Goal: Task Accomplishment & Management: Manage account settings

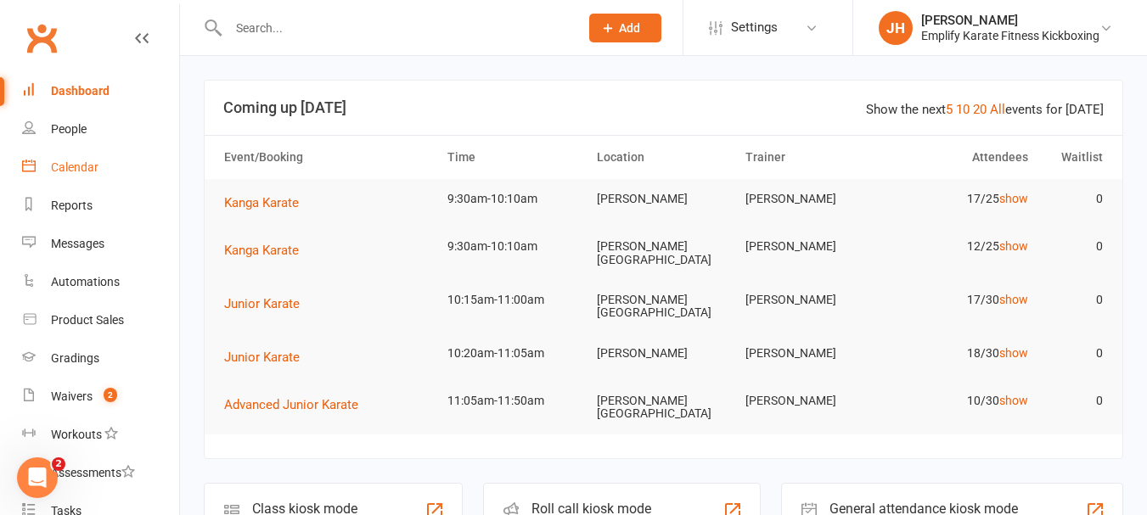
click at [94, 173] on div "Calendar" at bounding box center [75, 167] width 48 height 14
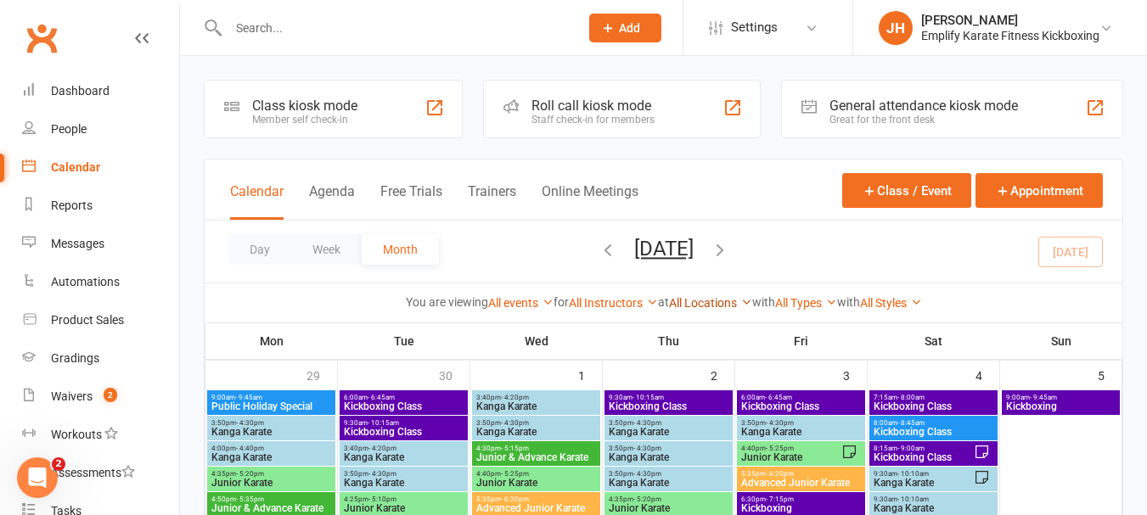
click at [694, 308] on link "All Locations" at bounding box center [710, 303] width 83 height 14
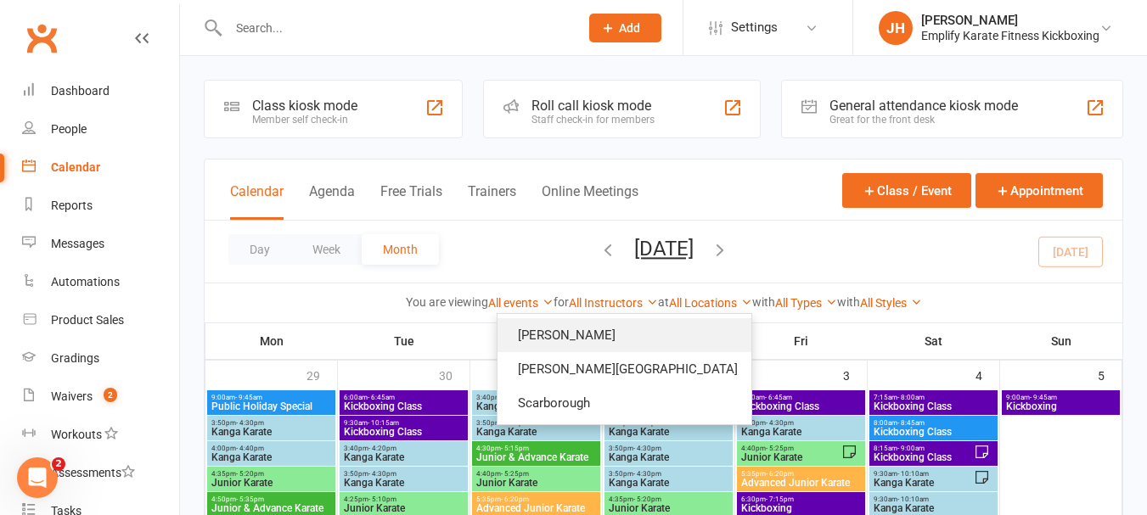
click at [632, 334] on link "[PERSON_NAME]" at bounding box center [624, 335] width 254 height 34
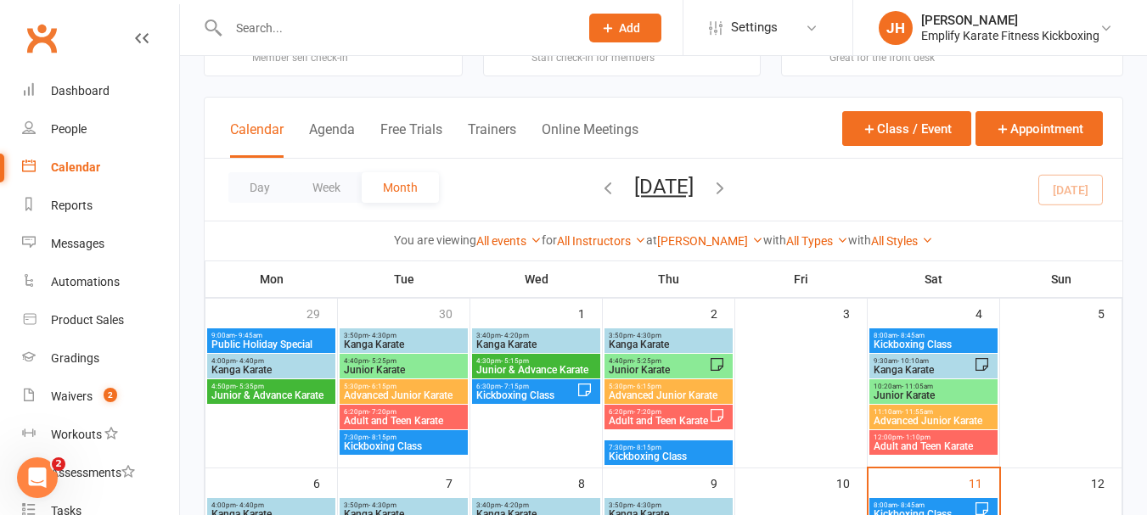
scroll to position [255, 0]
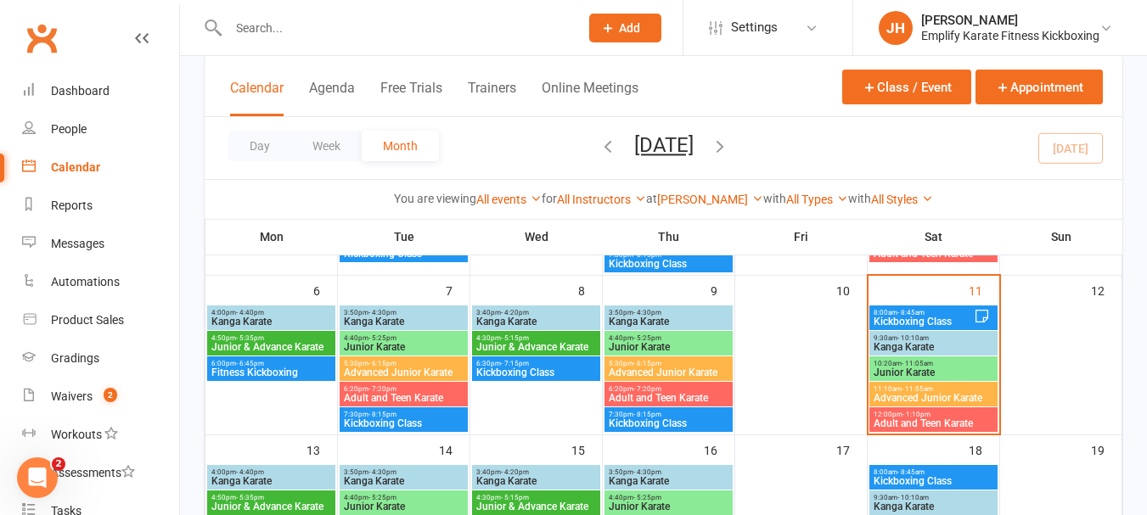
click at [924, 334] on span "- 10:10am" at bounding box center [912, 338] width 31 height 8
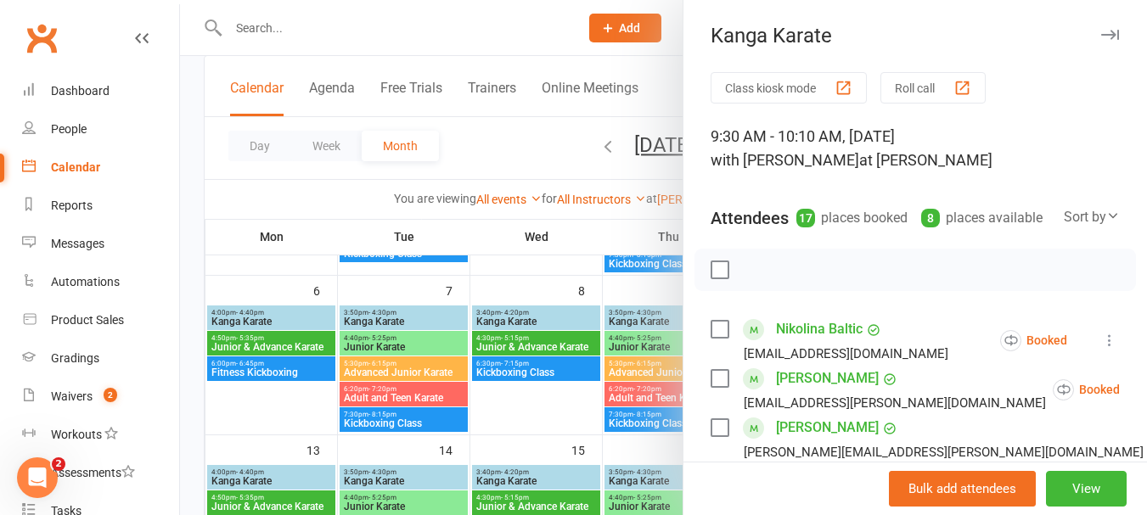
click at [720, 278] on label at bounding box center [719, 269] width 17 height 17
click at [789, 279] on icon "button" at bounding box center [793, 270] width 19 height 19
click at [714, 278] on label at bounding box center [719, 269] width 17 height 17
click at [846, 392] on link "[PERSON_NAME]" at bounding box center [827, 378] width 103 height 27
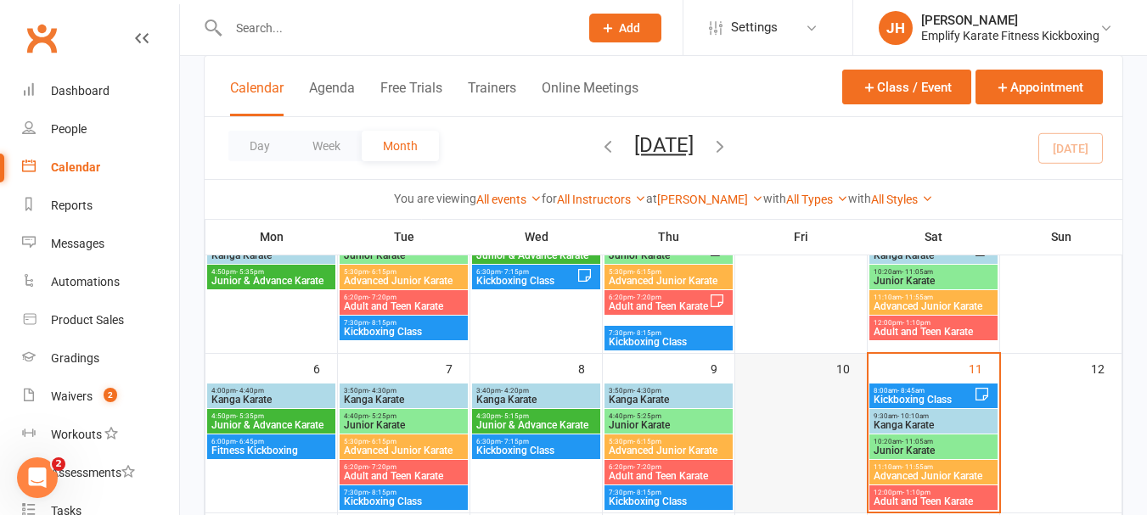
scroll to position [170, 0]
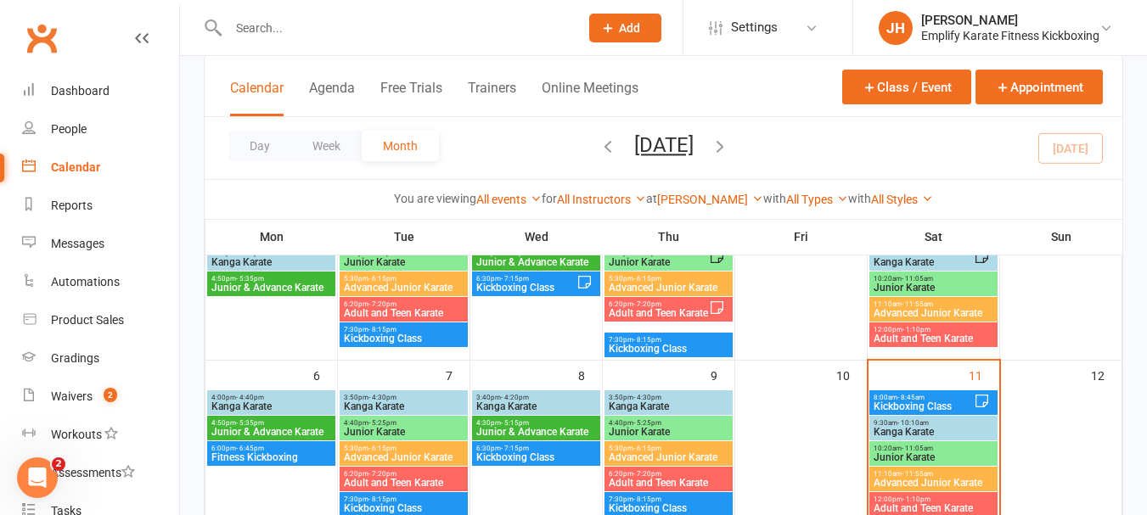
click at [915, 433] on span "Kanga Karate" at bounding box center [933, 432] width 121 height 10
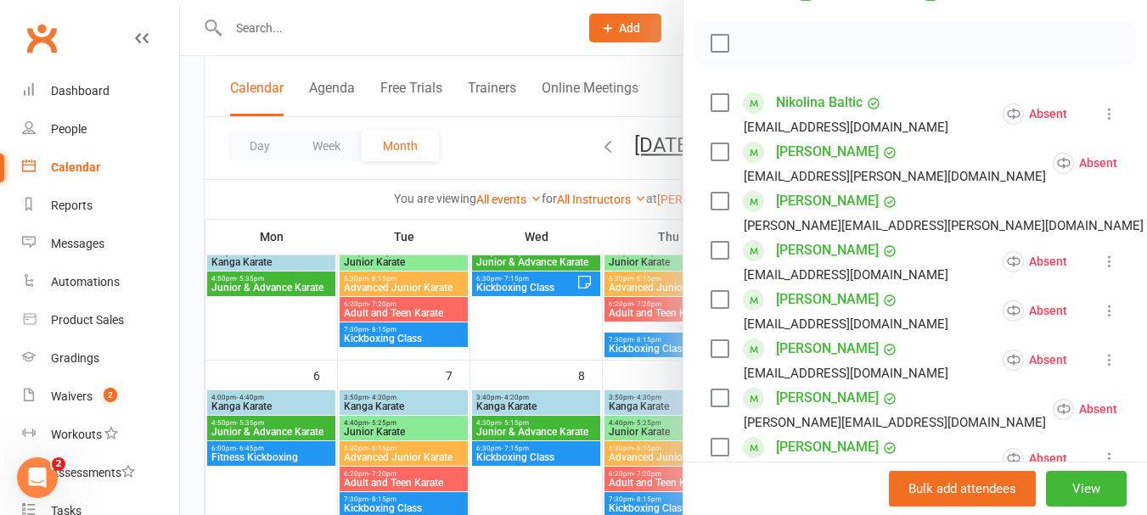
scroll to position [0, 0]
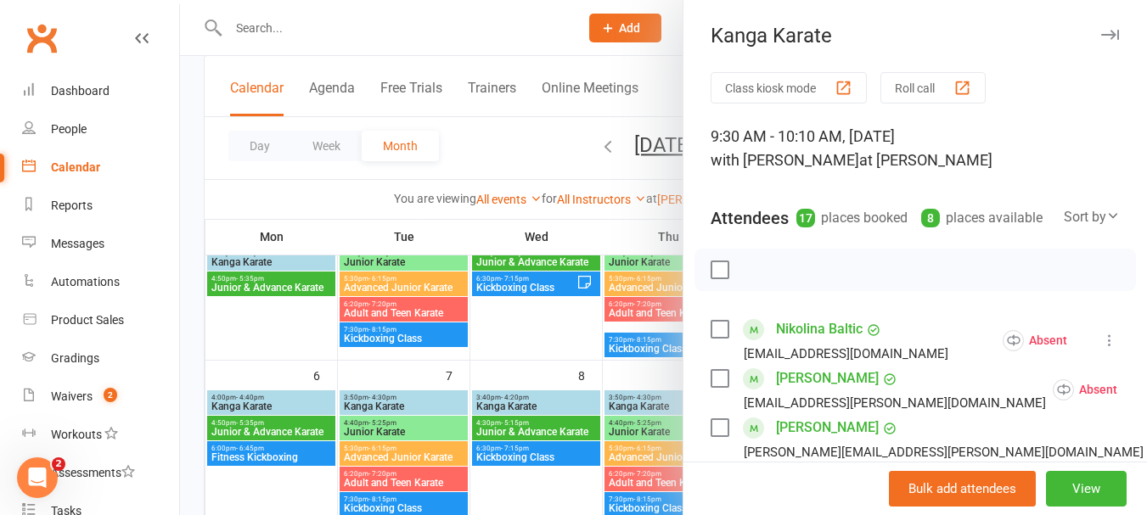
click at [716, 278] on label at bounding box center [719, 269] width 17 height 17
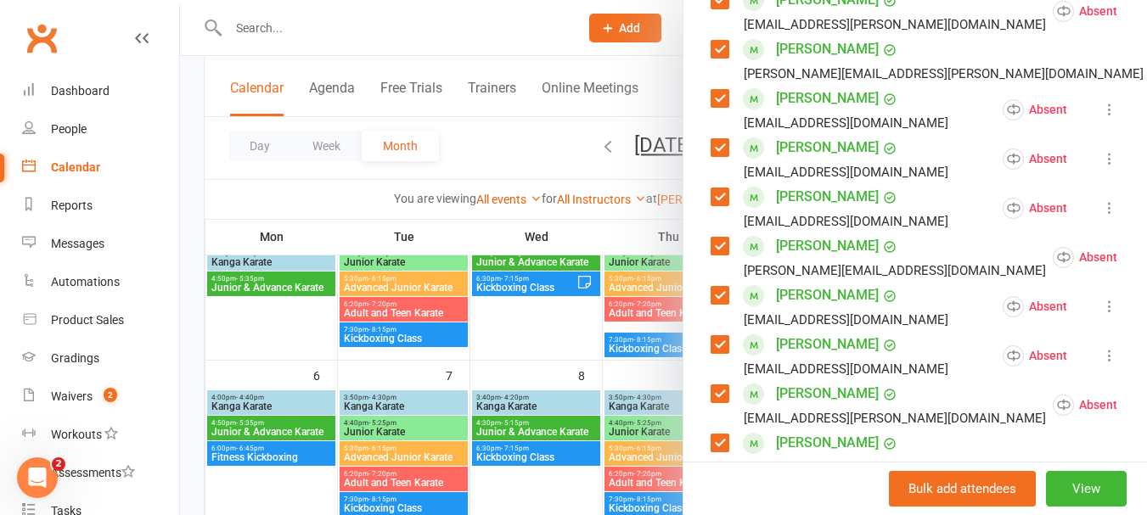
scroll to position [340, 0]
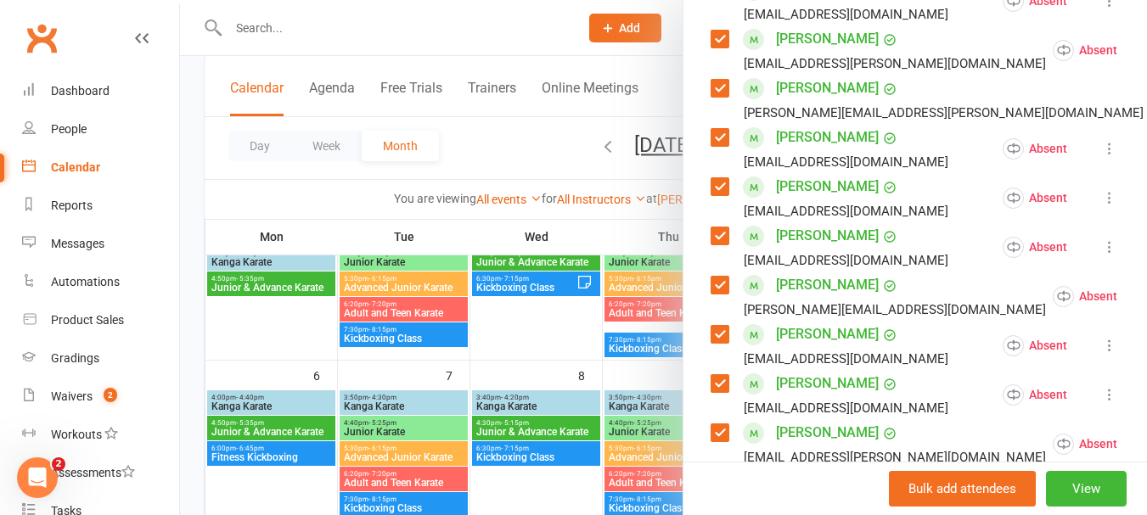
click at [717, 244] on label at bounding box center [719, 236] width 17 height 17
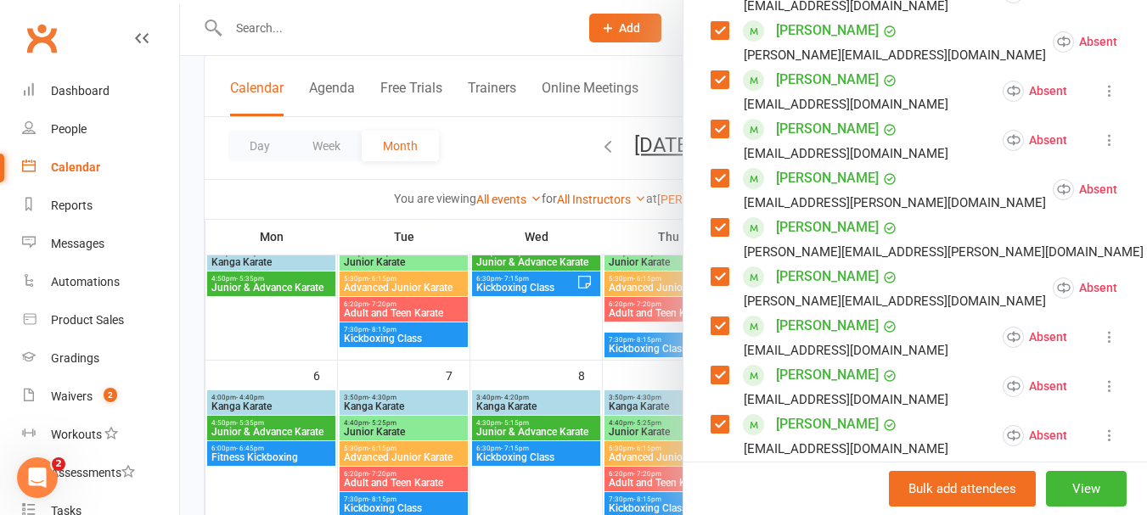
scroll to position [679, 0]
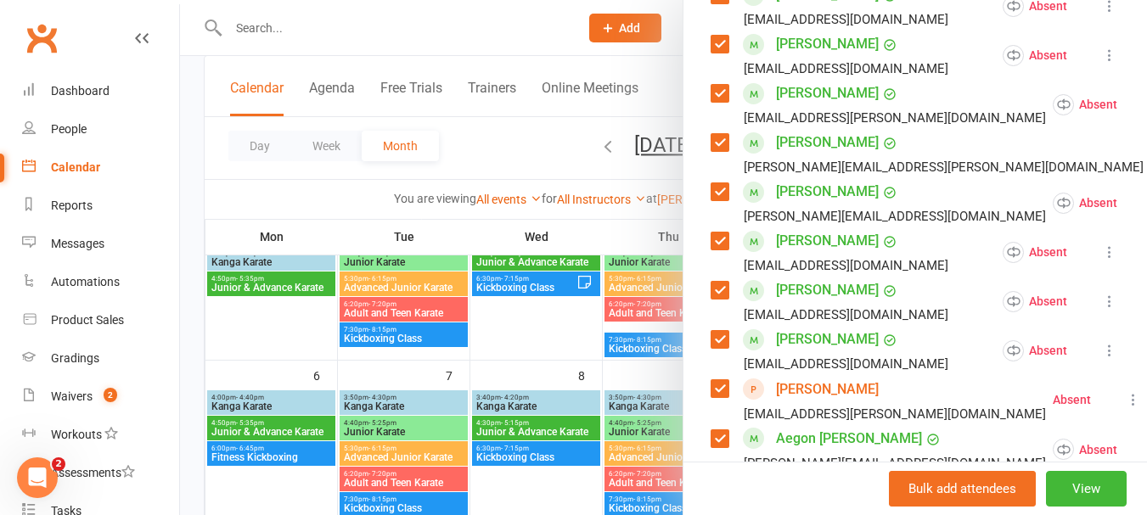
click at [715, 299] on label at bounding box center [719, 290] width 17 height 17
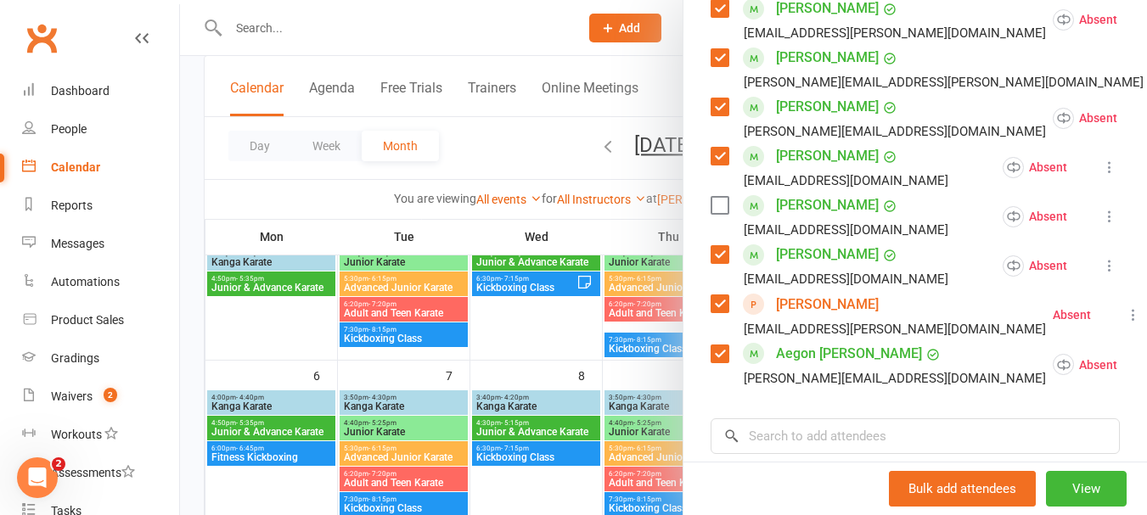
click at [711, 312] on label at bounding box center [719, 303] width 17 height 17
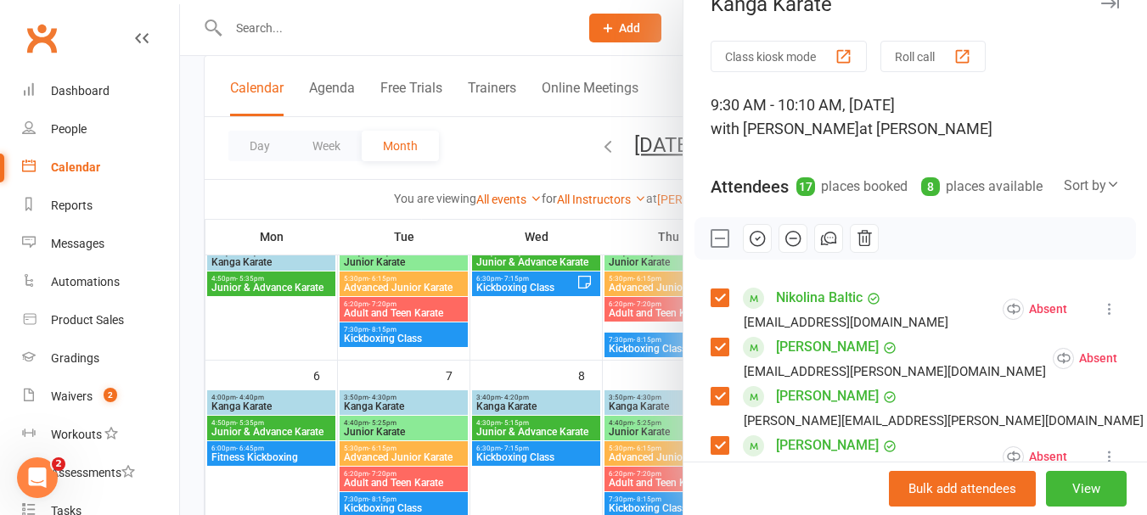
scroll to position [0, 0]
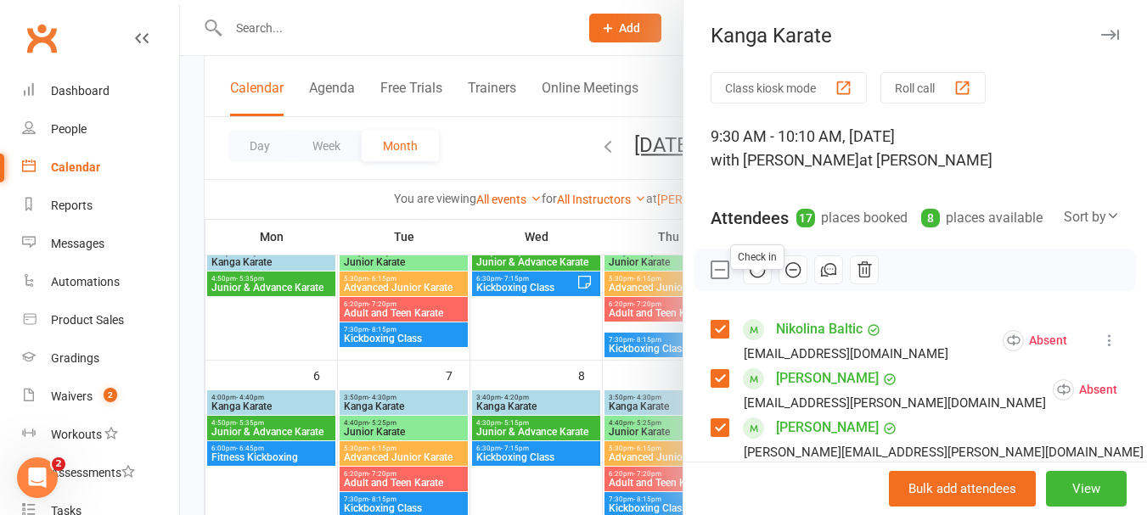
click at [758, 278] on icon "button" at bounding box center [757, 270] width 14 height 14
click at [717, 278] on label at bounding box center [719, 269] width 17 height 17
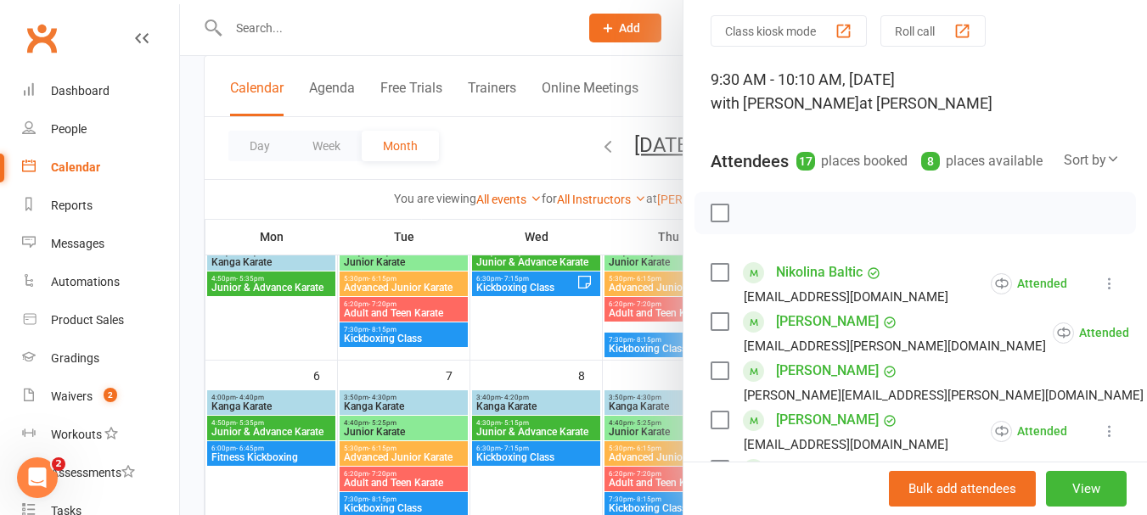
scroll to position [85, 0]
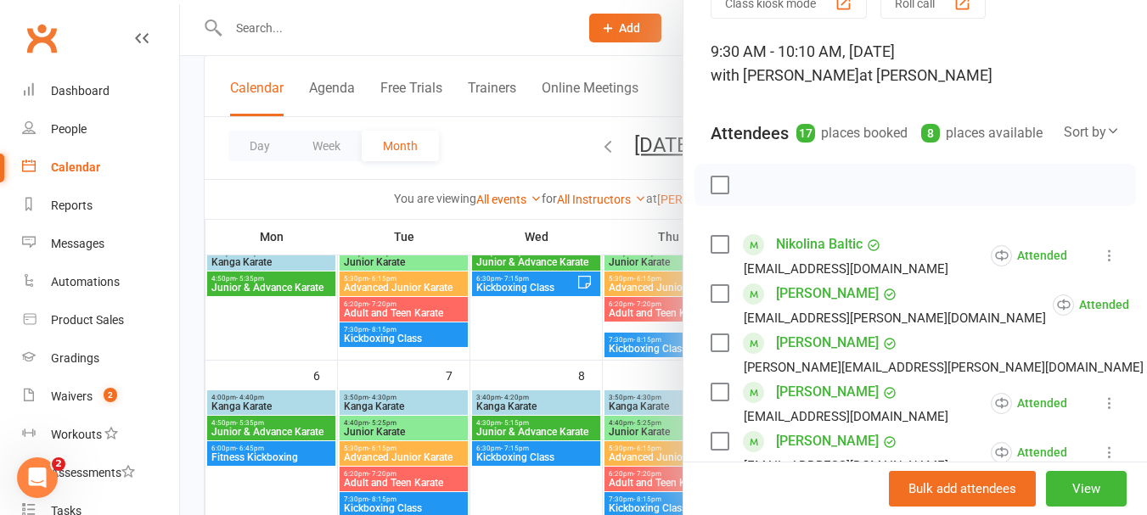
click at [521, 313] on div at bounding box center [663, 257] width 967 height 515
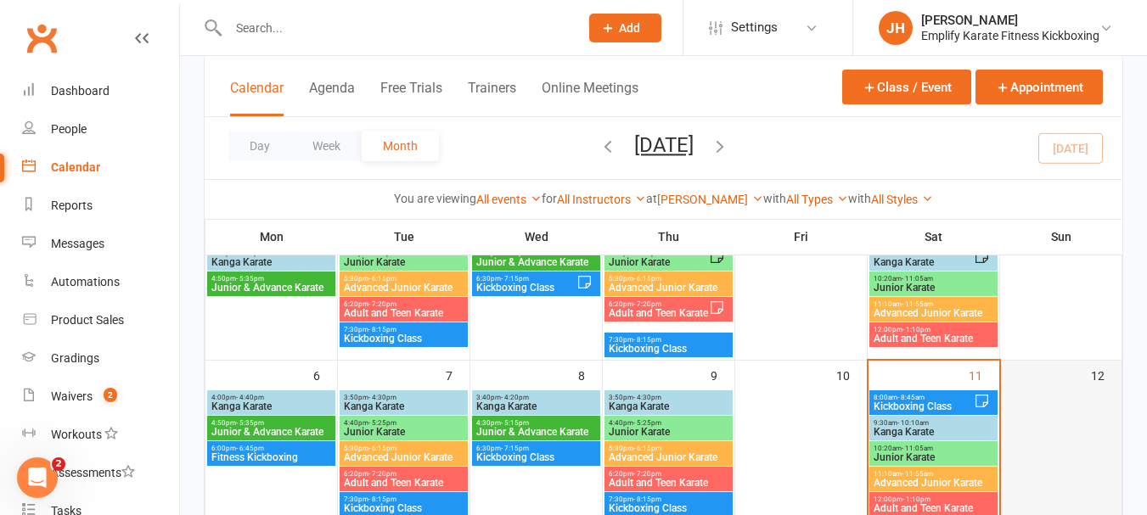
scroll to position [255, 0]
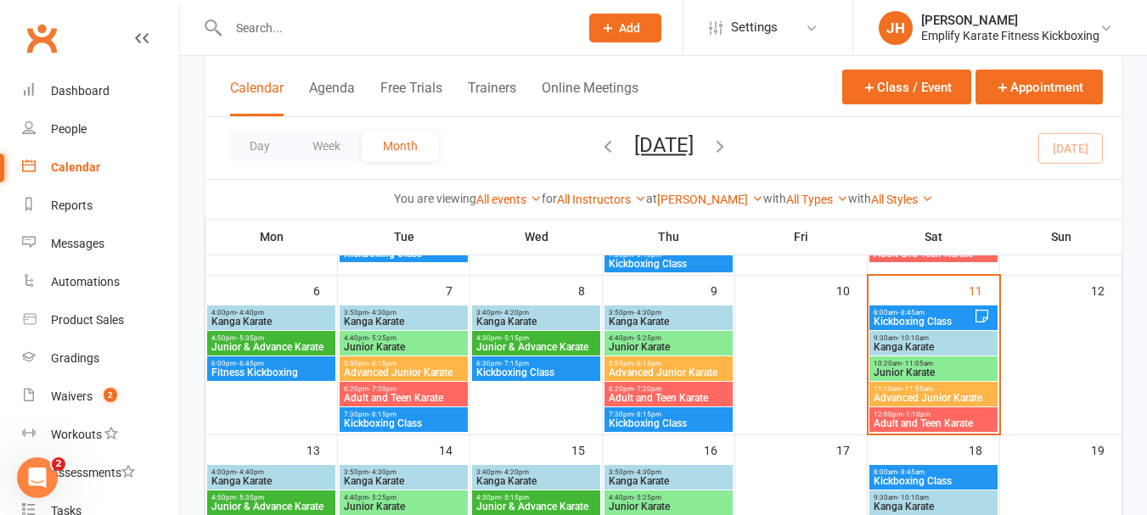
click at [946, 368] on span "Junior Karate" at bounding box center [933, 373] width 121 height 10
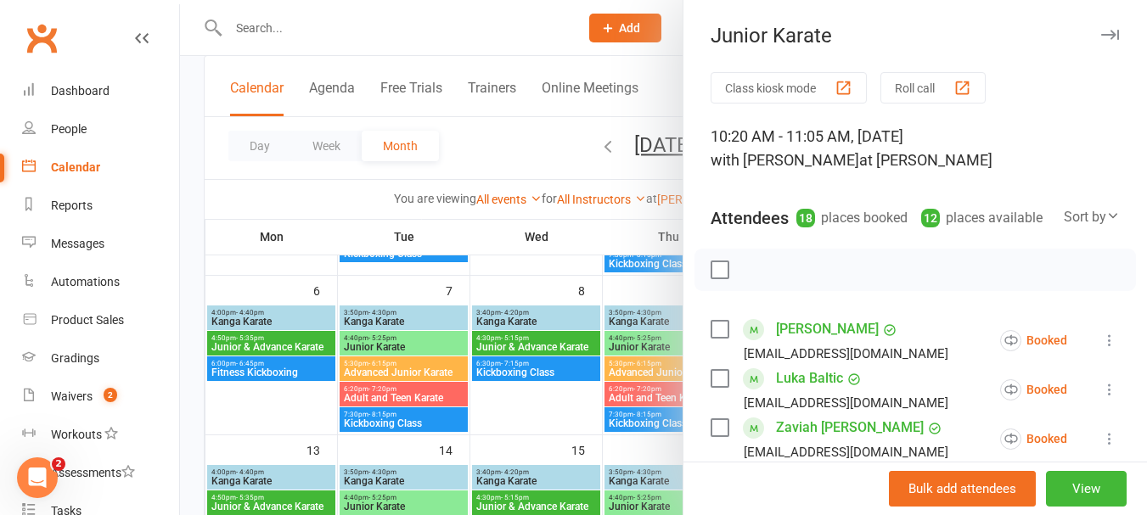
click at [711, 278] on label at bounding box center [719, 269] width 17 height 17
click at [784, 279] on icon "button" at bounding box center [793, 270] width 19 height 19
click at [712, 278] on label at bounding box center [719, 269] width 17 height 17
click at [721, 338] on label at bounding box center [719, 329] width 17 height 17
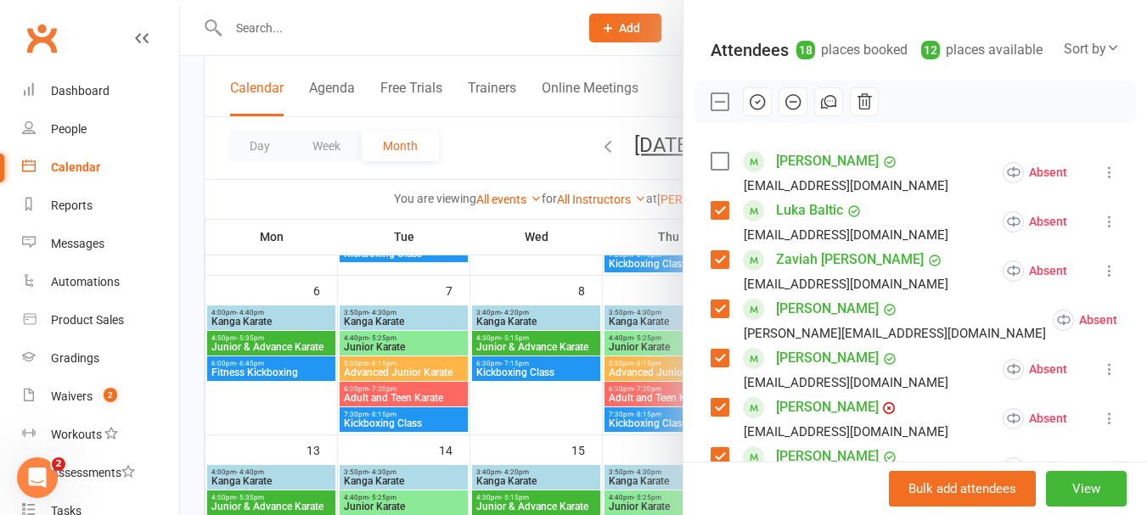
scroll to position [170, 0]
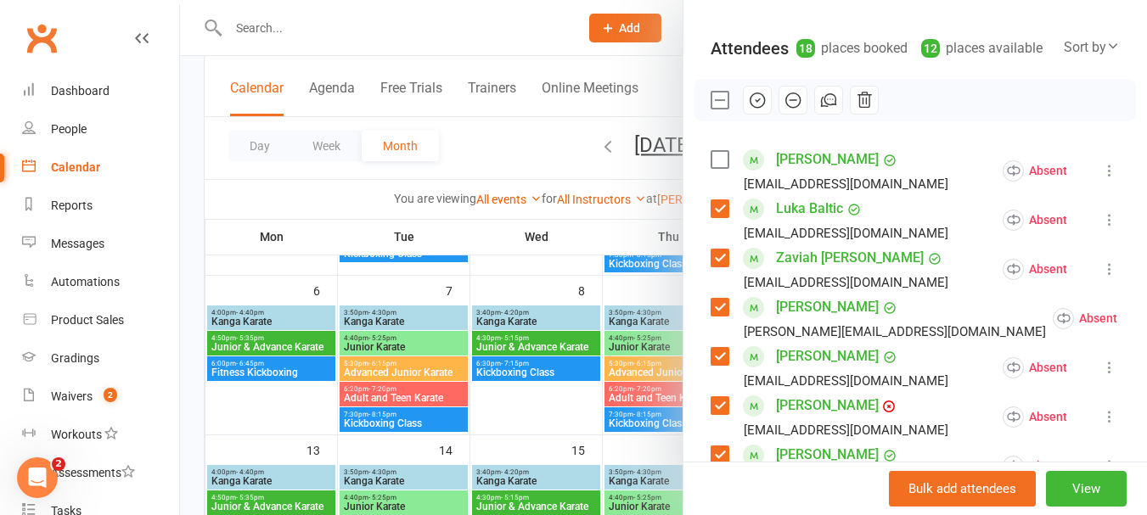
click at [711, 267] on label at bounding box center [719, 258] width 17 height 17
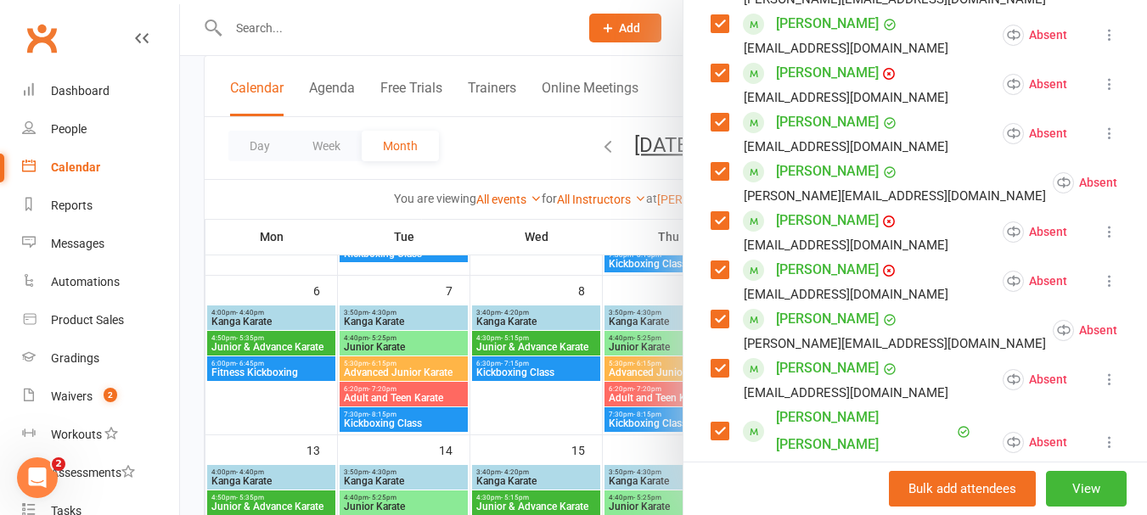
scroll to position [509, 0]
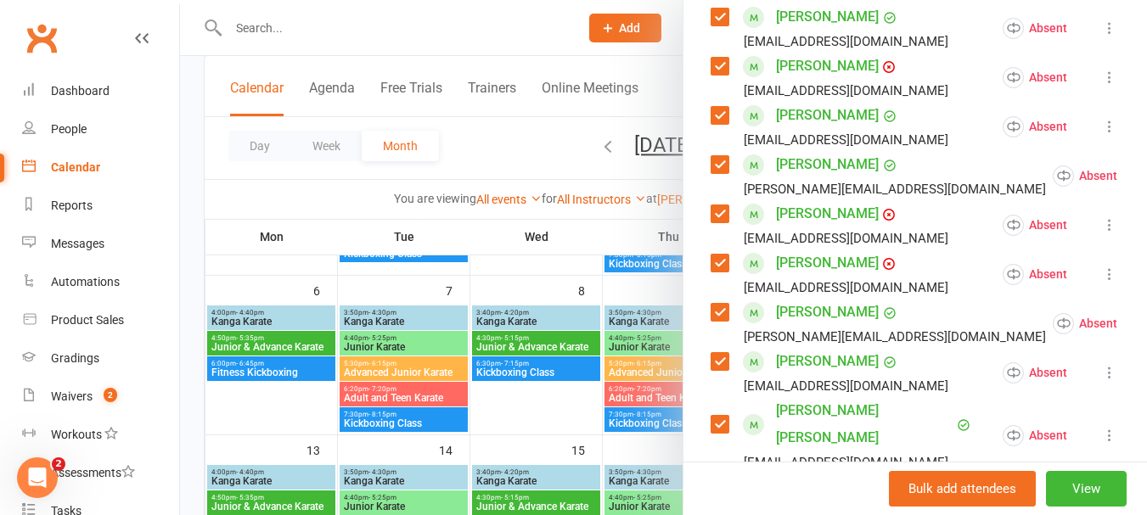
click at [716, 75] on label at bounding box center [719, 66] width 17 height 17
click at [712, 124] on label at bounding box center [719, 115] width 17 height 17
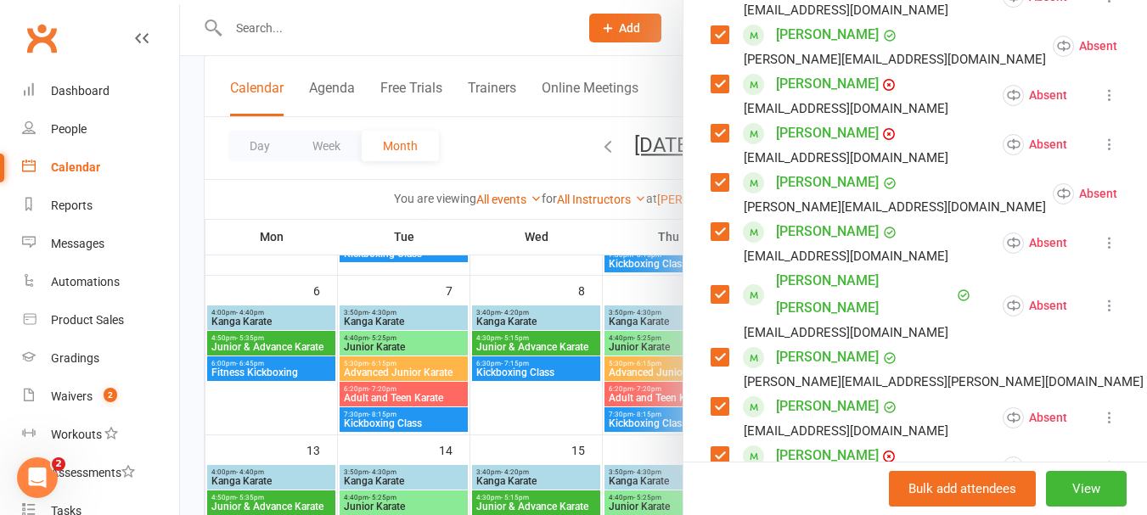
scroll to position [679, 0]
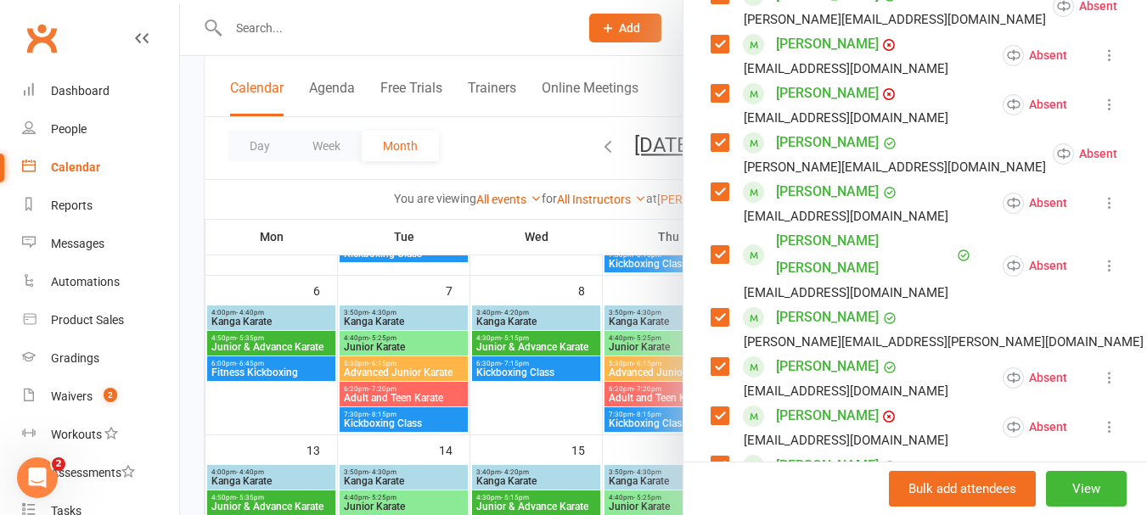
click at [720, 262] on label at bounding box center [719, 254] width 17 height 17
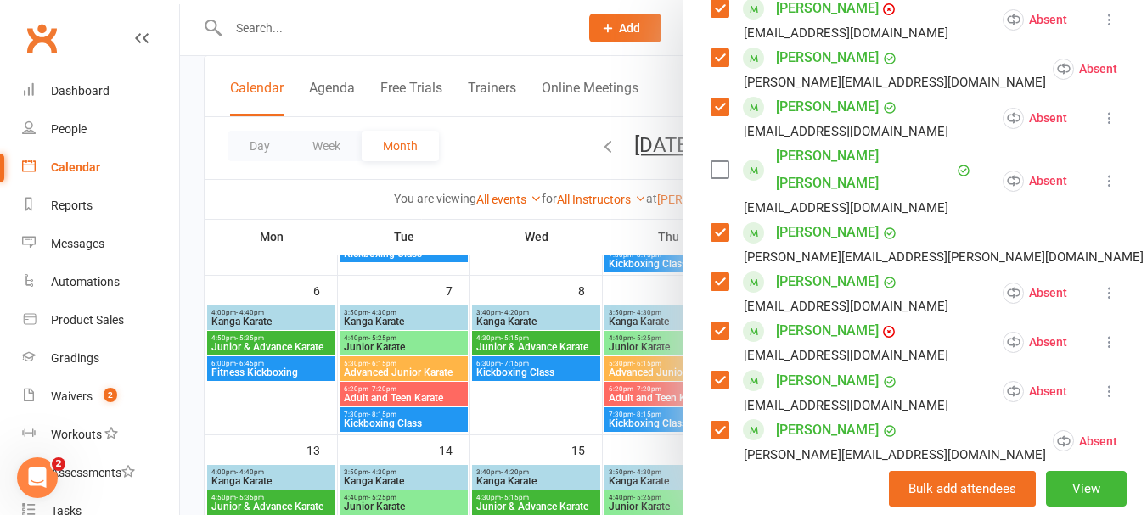
scroll to position [849, 0]
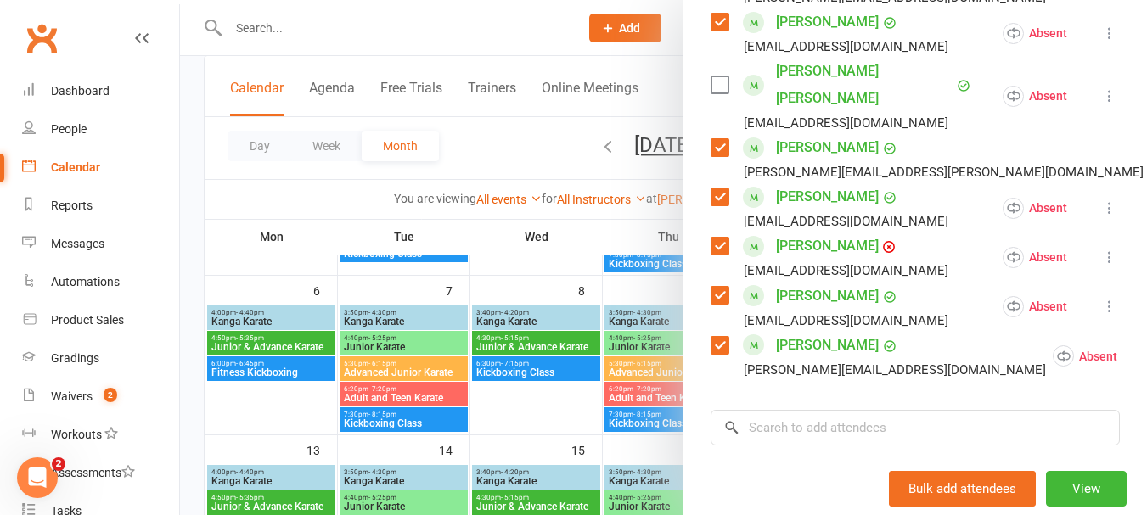
click at [711, 238] on label at bounding box center [719, 246] width 17 height 17
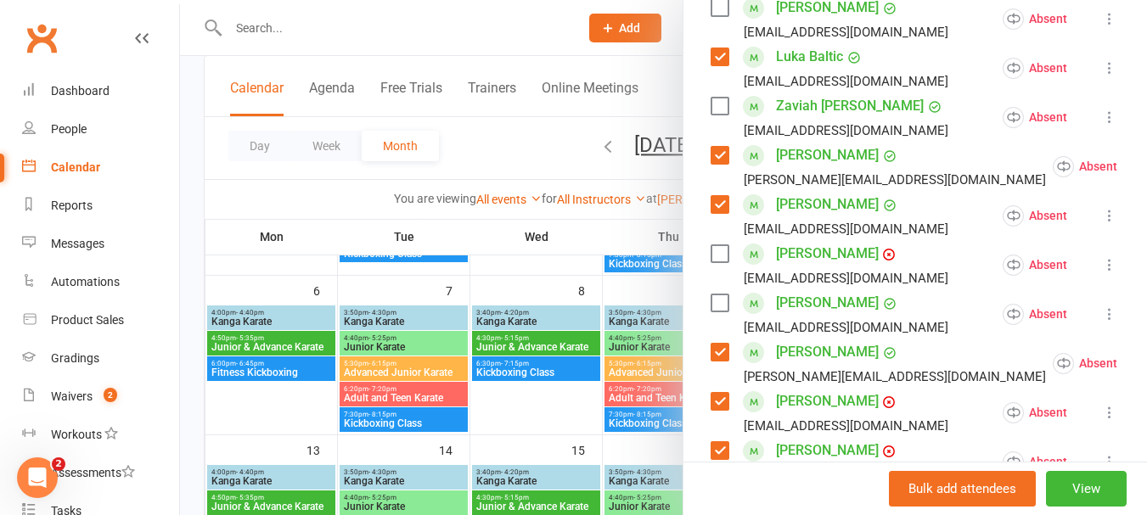
scroll to position [85, 0]
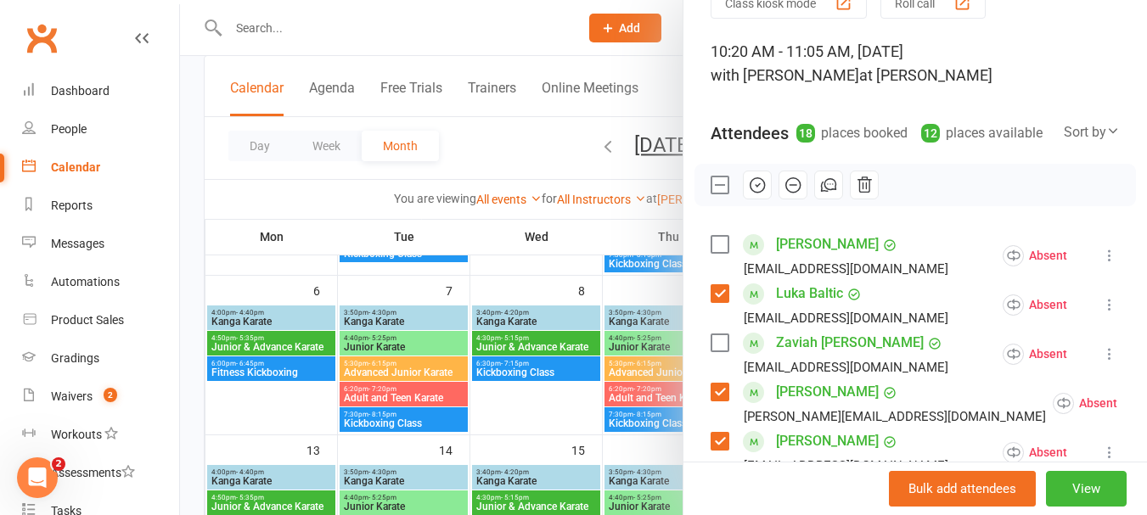
click at [744, 199] on button "button" at bounding box center [757, 185] width 29 height 29
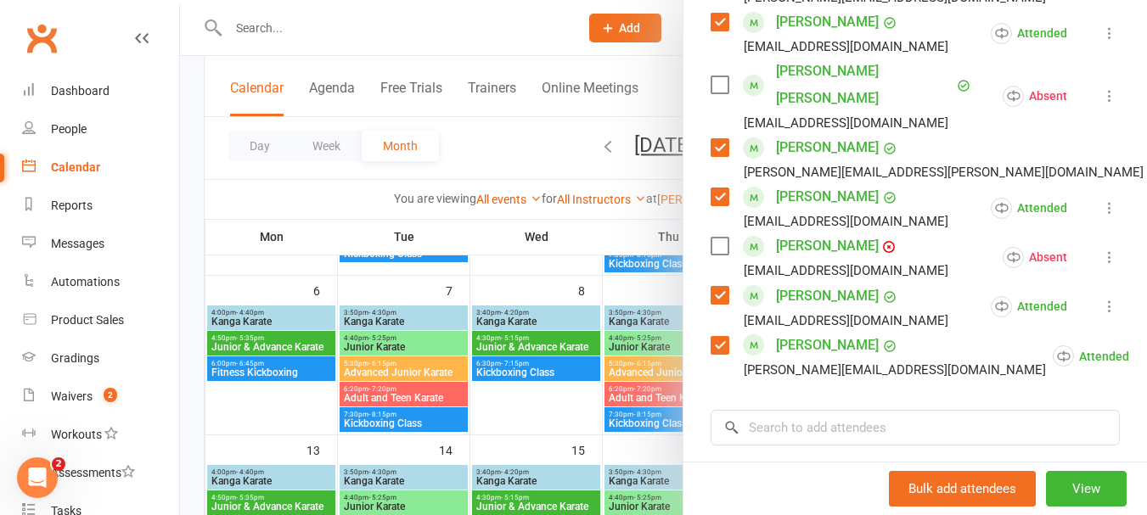
scroll to position [255, 0]
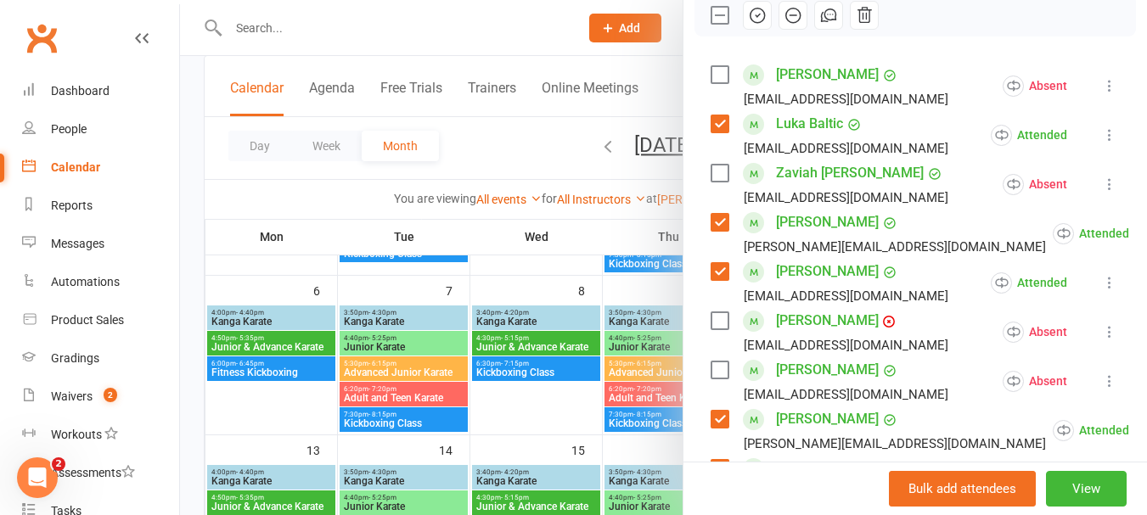
click at [752, 23] on icon "button" at bounding box center [757, 15] width 14 height 14
click at [711, 24] on label at bounding box center [719, 15] width 17 height 17
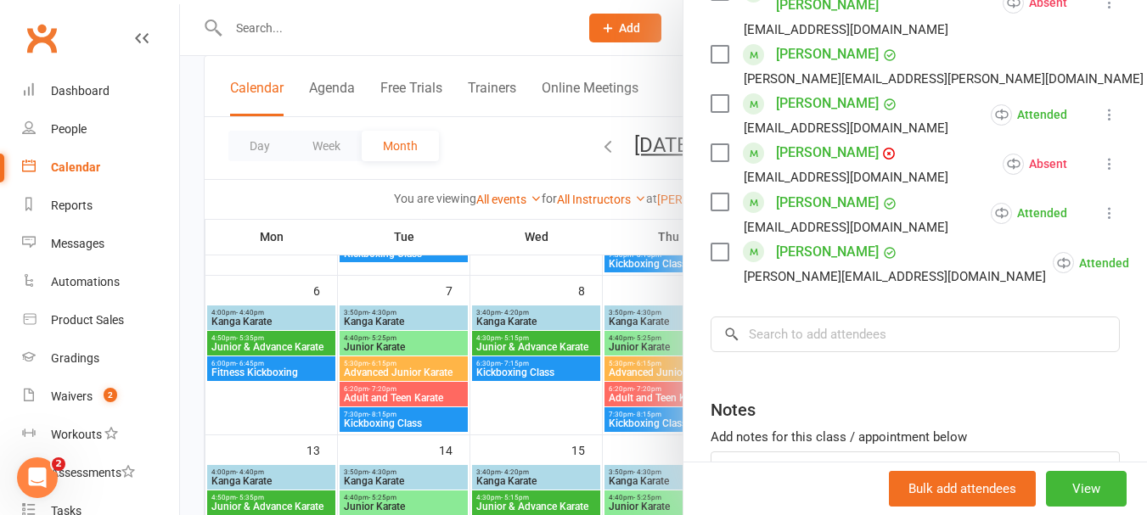
scroll to position [1067, 0]
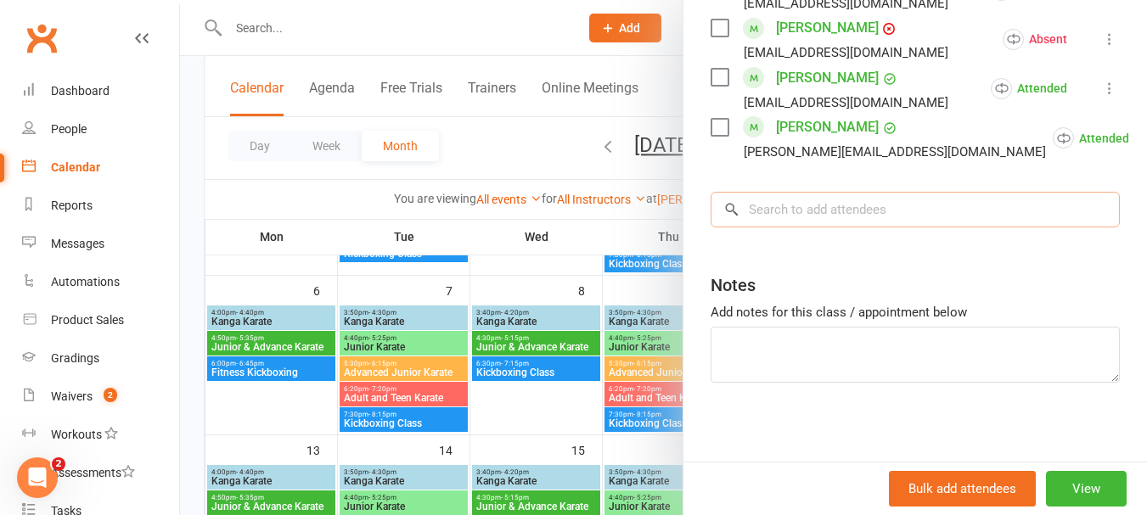
click at [865, 198] on input "search" at bounding box center [915, 210] width 409 height 36
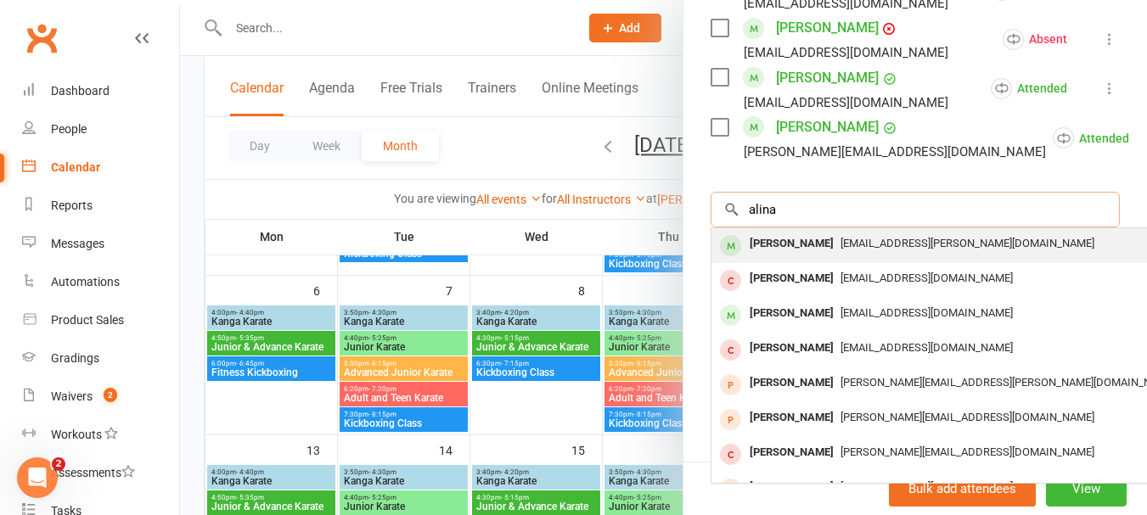
type input "alina"
click at [856, 237] on span "[EMAIL_ADDRESS][PERSON_NAME][DOMAIN_NAME]" at bounding box center [967, 243] width 254 height 13
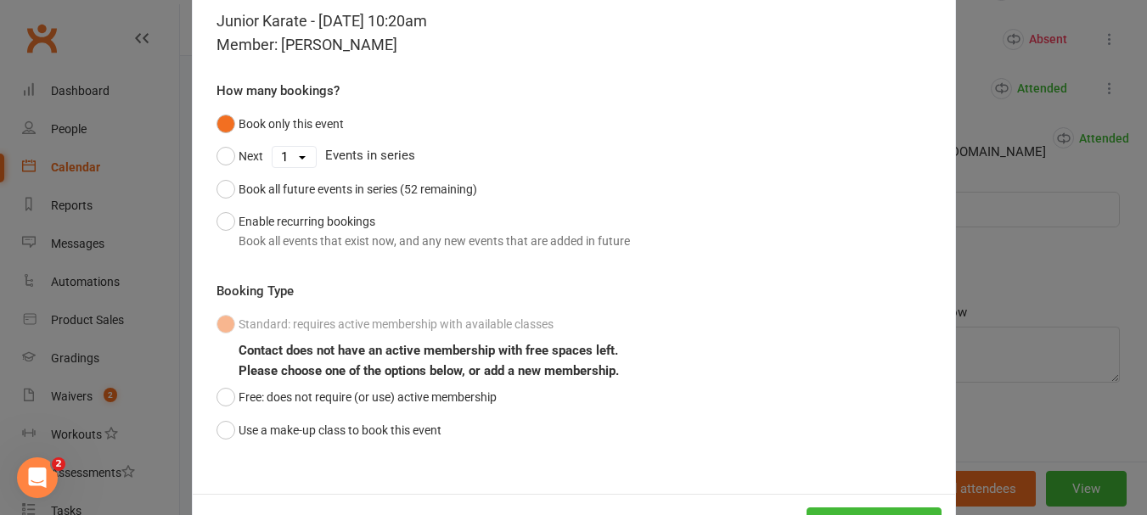
scroll to position [149, 0]
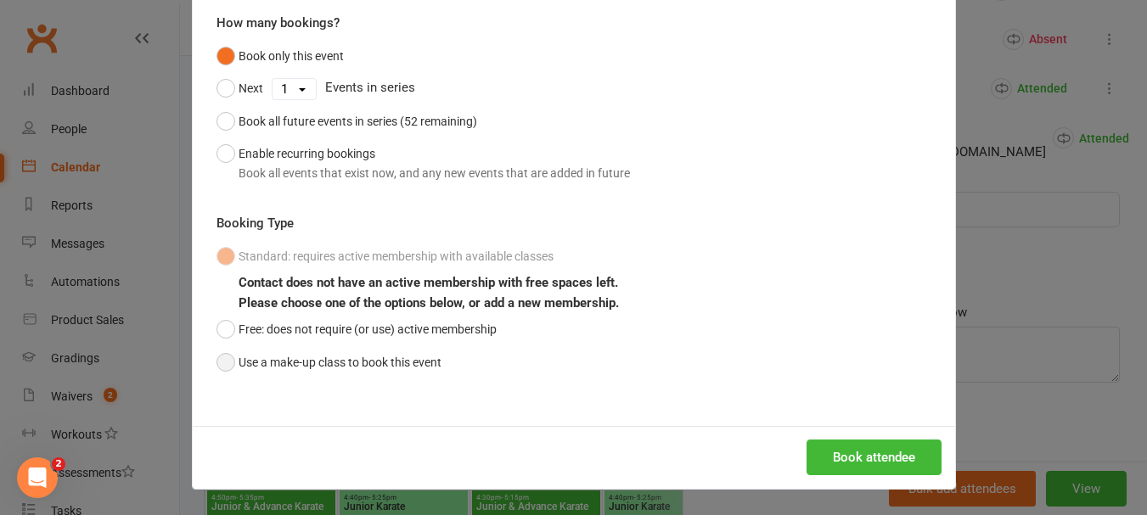
click at [299, 372] on button "Use a make-up class to book this event" at bounding box center [328, 362] width 225 height 32
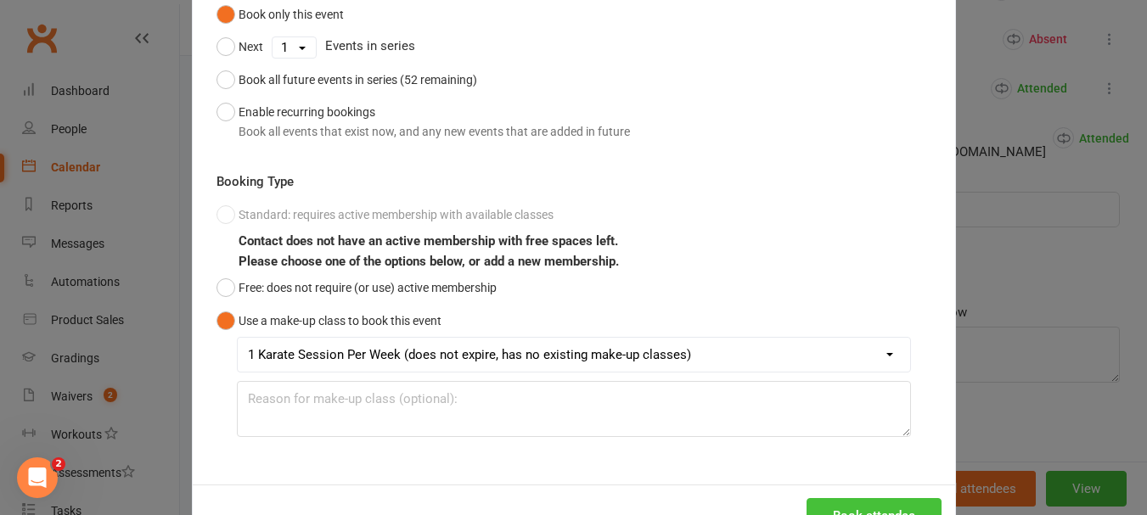
scroll to position [250, 0]
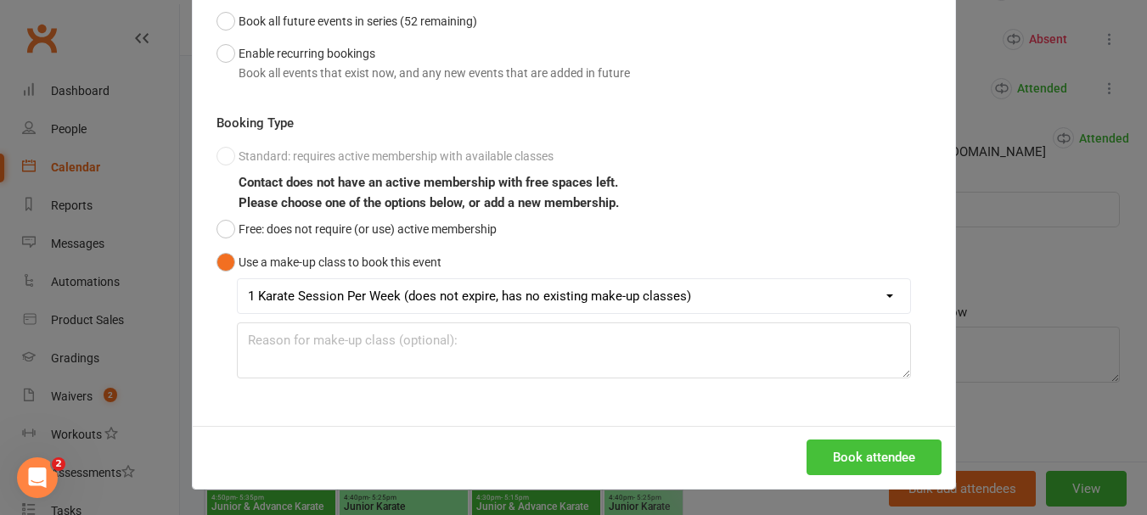
click at [879, 461] on button "Book attendee" at bounding box center [873, 458] width 135 height 36
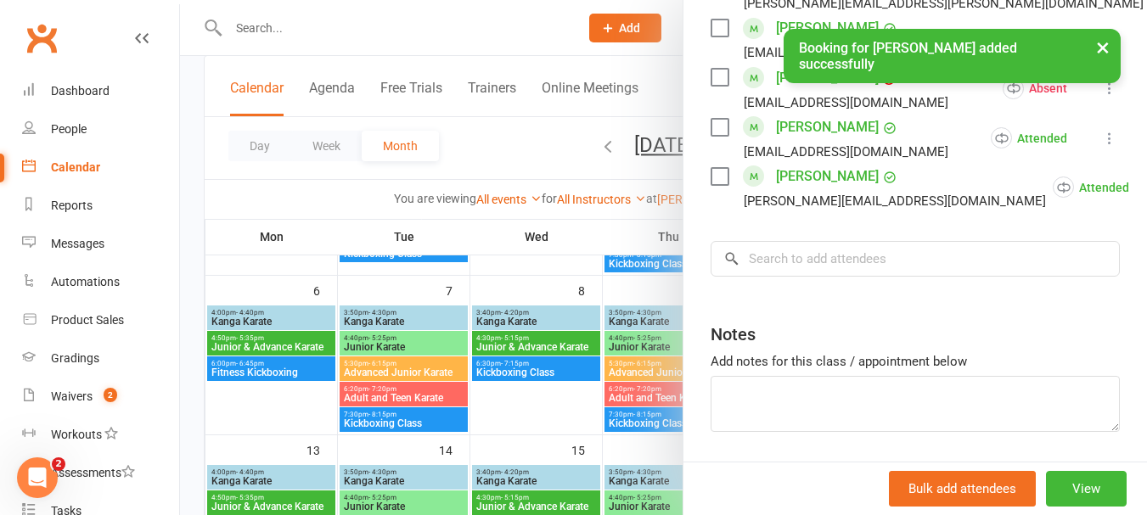
scroll to position [1116, 0]
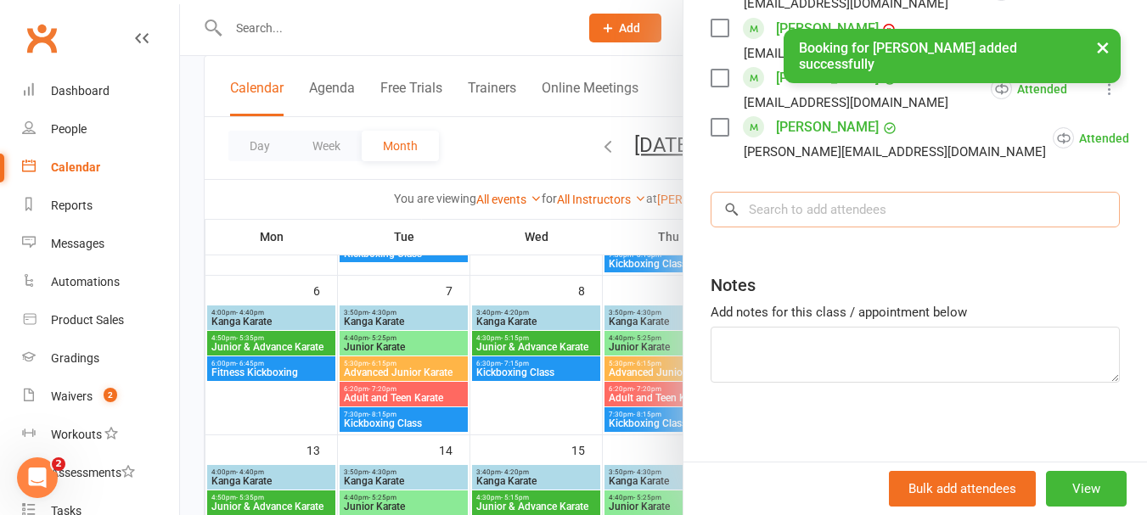
click at [975, 205] on input "search" at bounding box center [915, 210] width 409 height 36
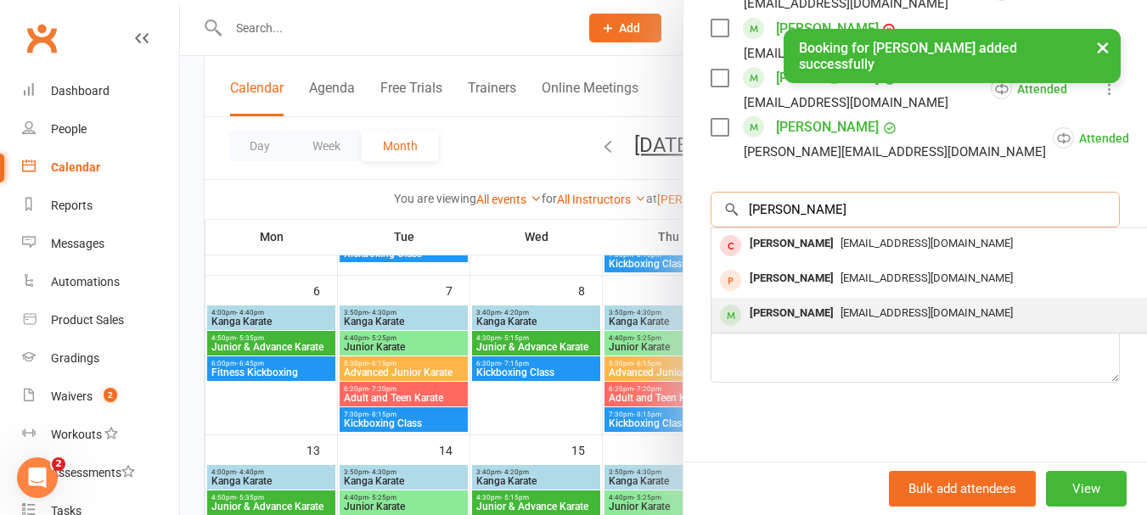
type input "[PERSON_NAME]"
click at [886, 306] on span "[EMAIL_ADDRESS][DOMAIN_NAME]" at bounding box center [926, 312] width 172 height 13
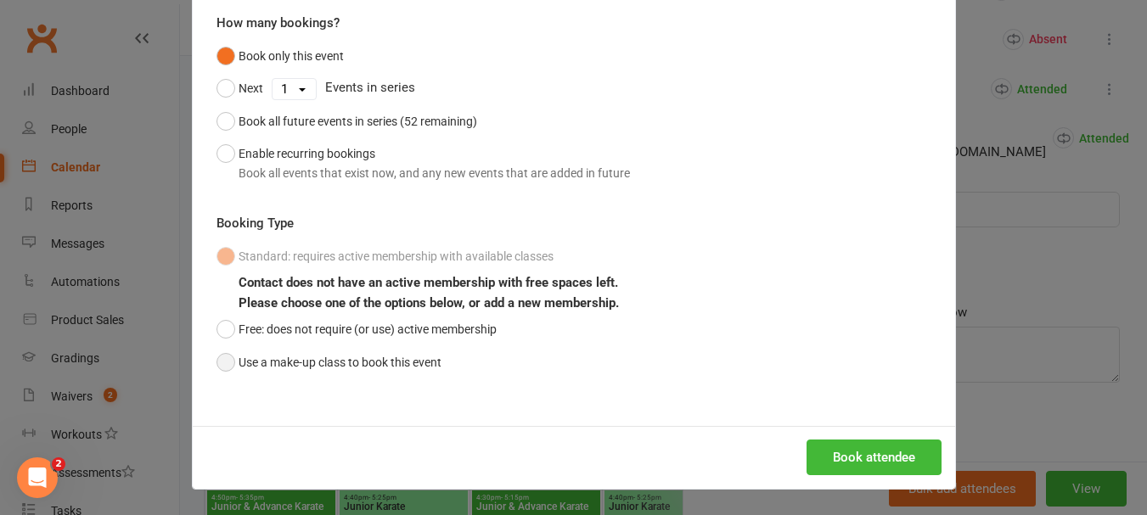
click at [272, 357] on button "Use a make-up class to book this event" at bounding box center [328, 362] width 225 height 32
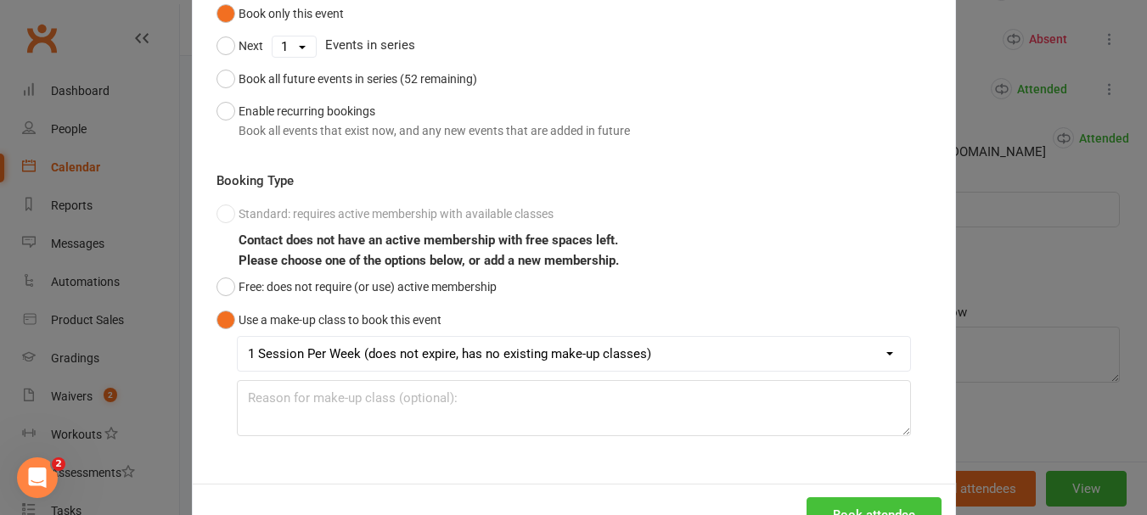
scroll to position [250, 0]
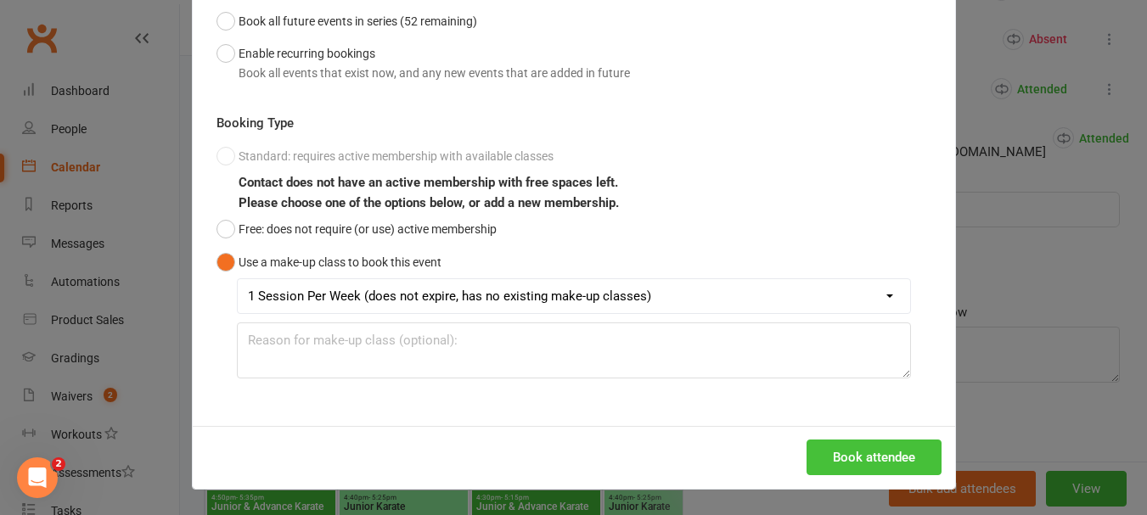
click at [835, 458] on button "Book attendee" at bounding box center [873, 458] width 135 height 36
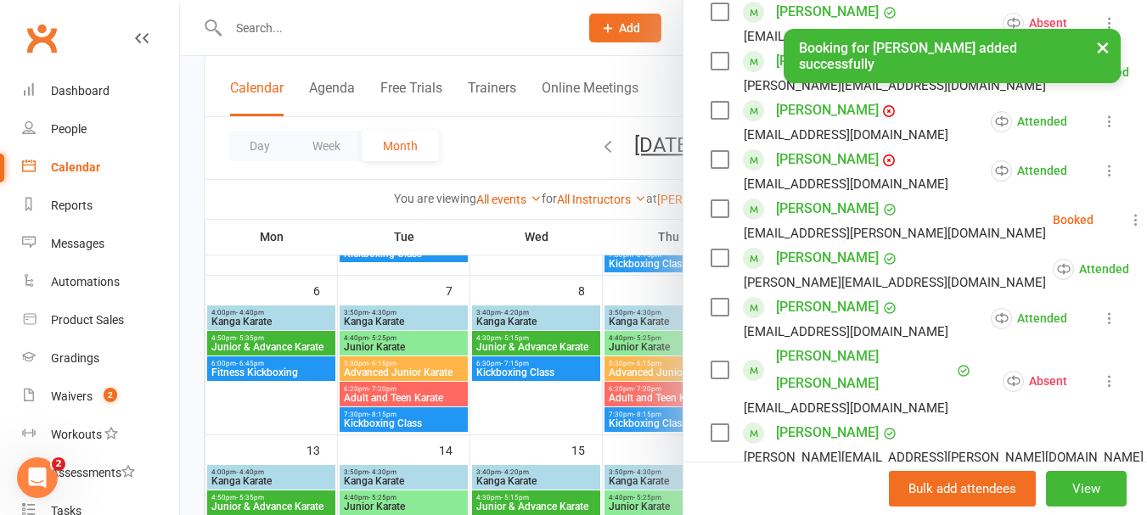
scroll to position [607, 0]
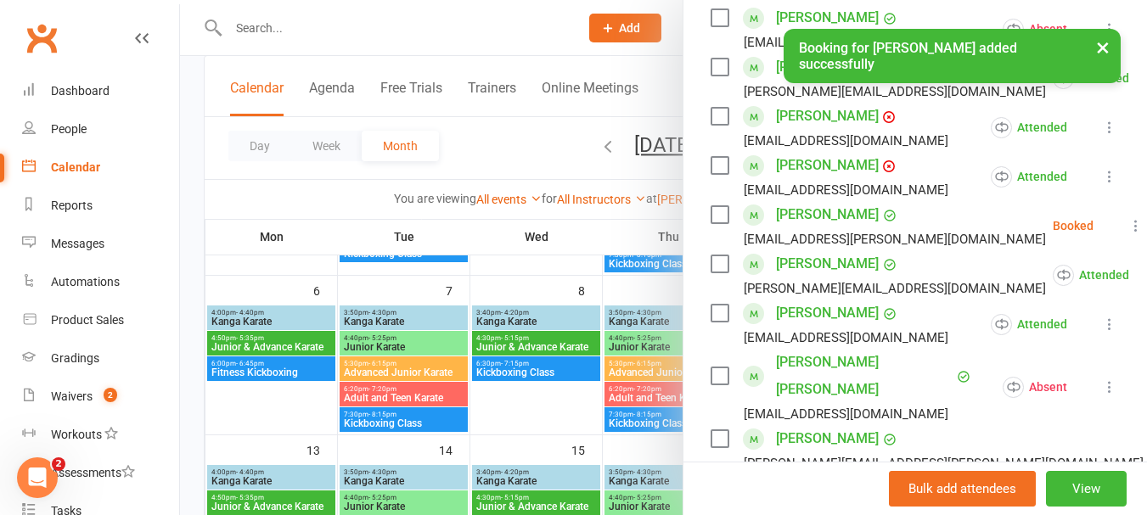
click at [711, 223] on label at bounding box center [719, 214] width 17 height 17
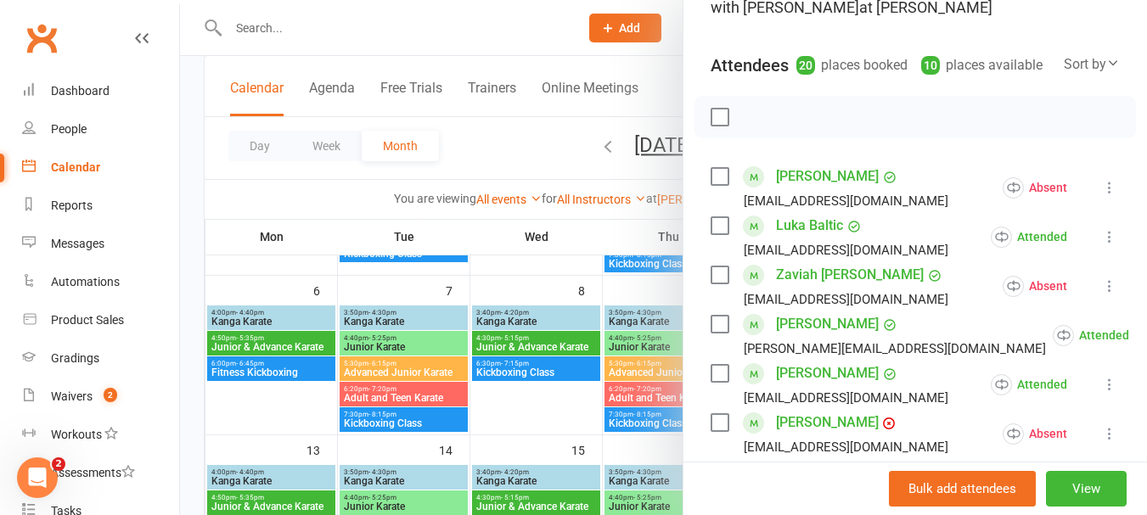
scroll to position [183, 0]
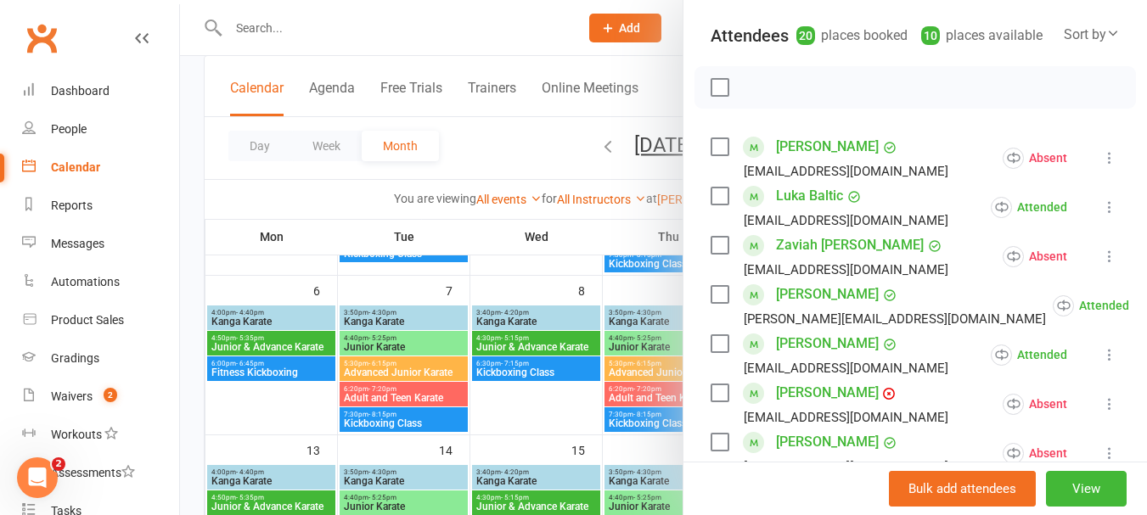
click at [724, 109] on div at bounding box center [914, 87] width 441 height 42
click at [719, 96] on label at bounding box center [719, 87] width 17 height 17
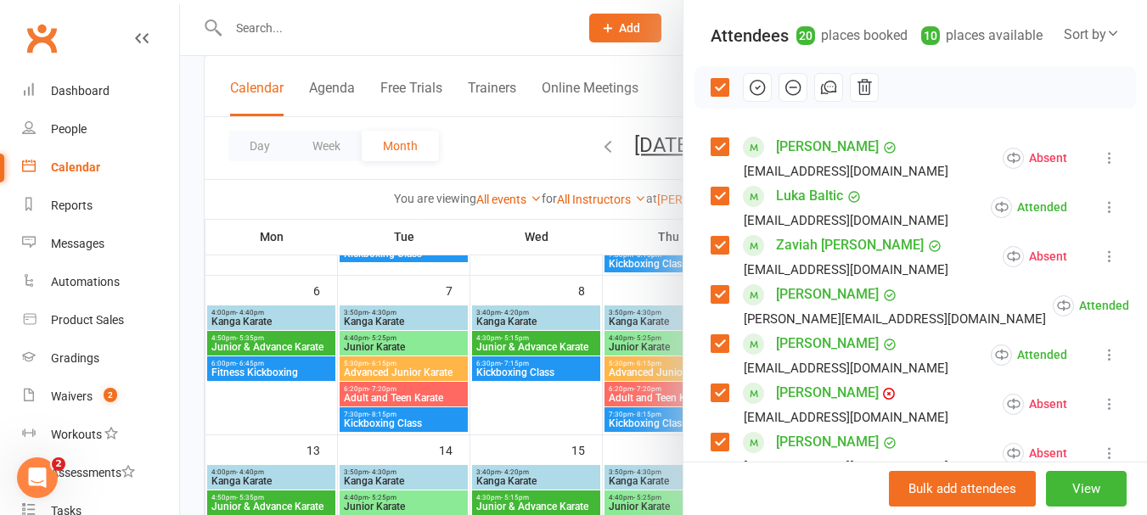
click at [716, 155] on label at bounding box center [719, 146] width 17 height 17
click at [711, 254] on label at bounding box center [719, 245] width 17 height 17
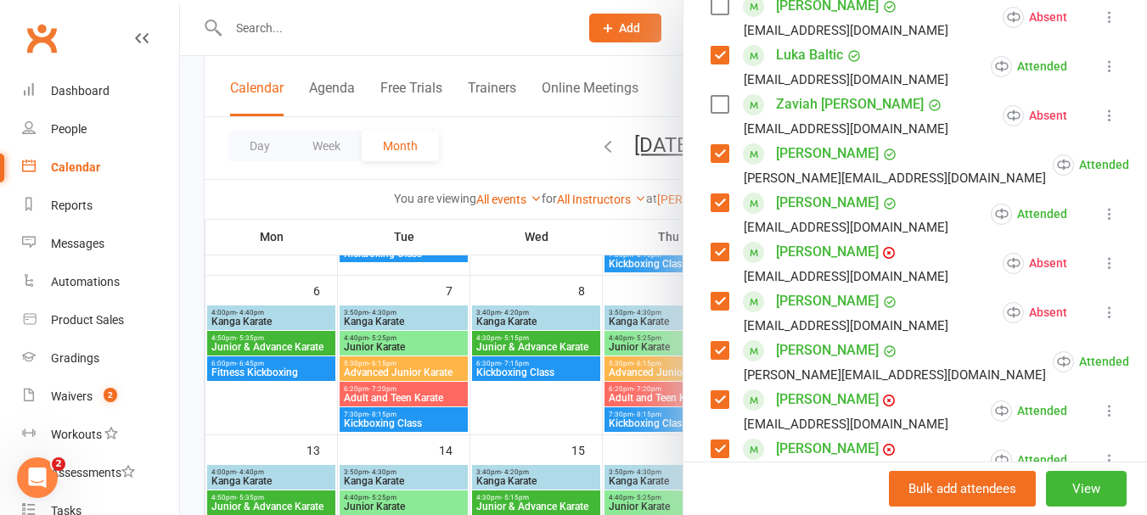
scroll to position [352, 0]
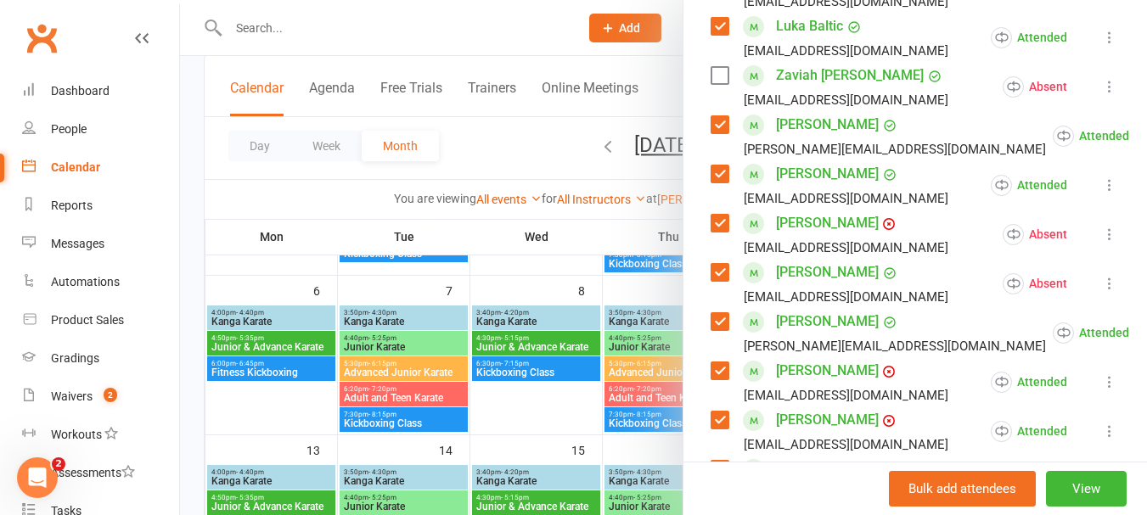
click at [712, 232] on label at bounding box center [719, 223] width 17 height 17
click at [711, 281] on label at bounding box center [719, 272] width 17 height 17
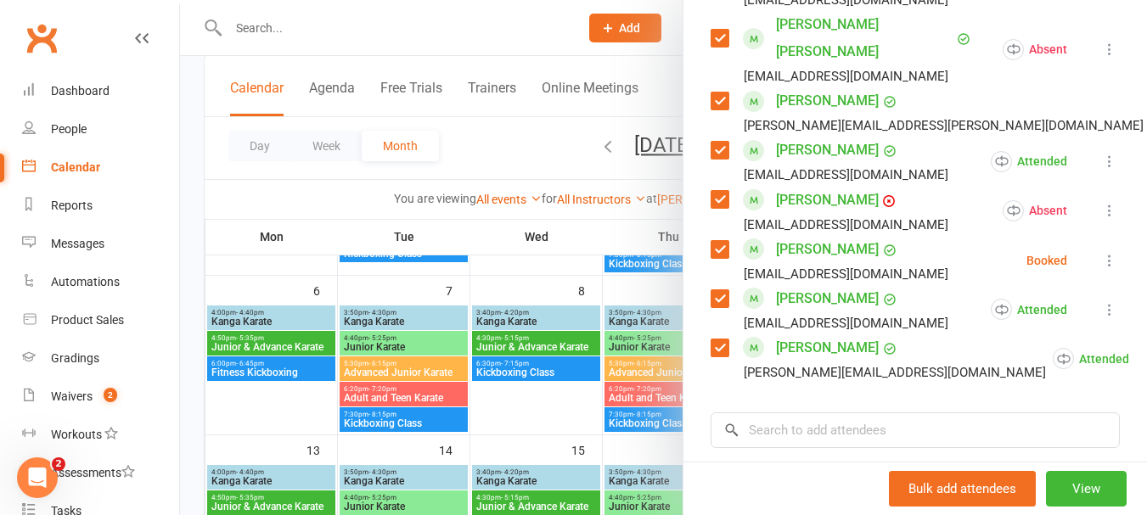
scroll to position [947, 0]
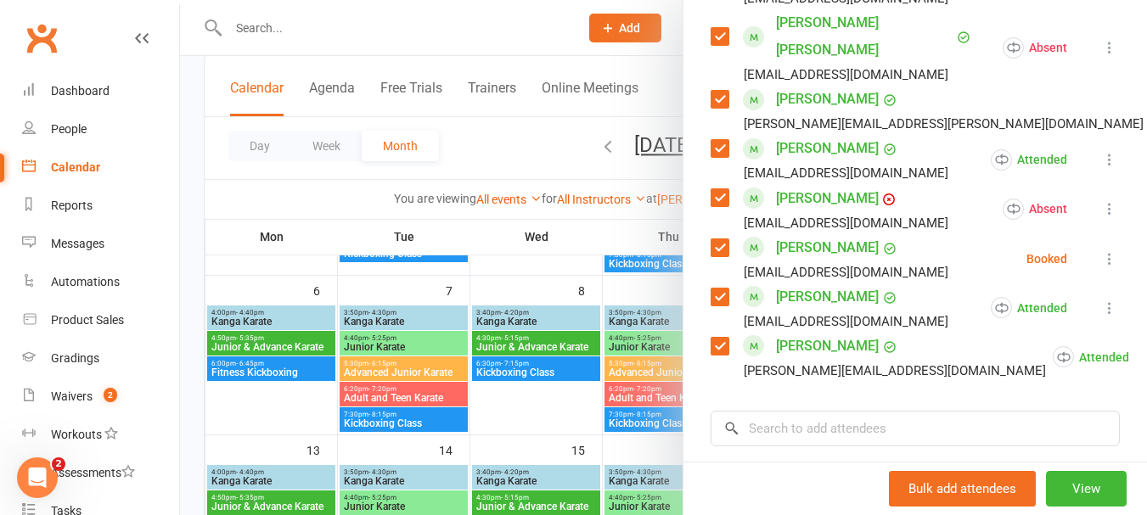
click at [717, 193] on label at bounding box center [719, 197] width 17 height 17
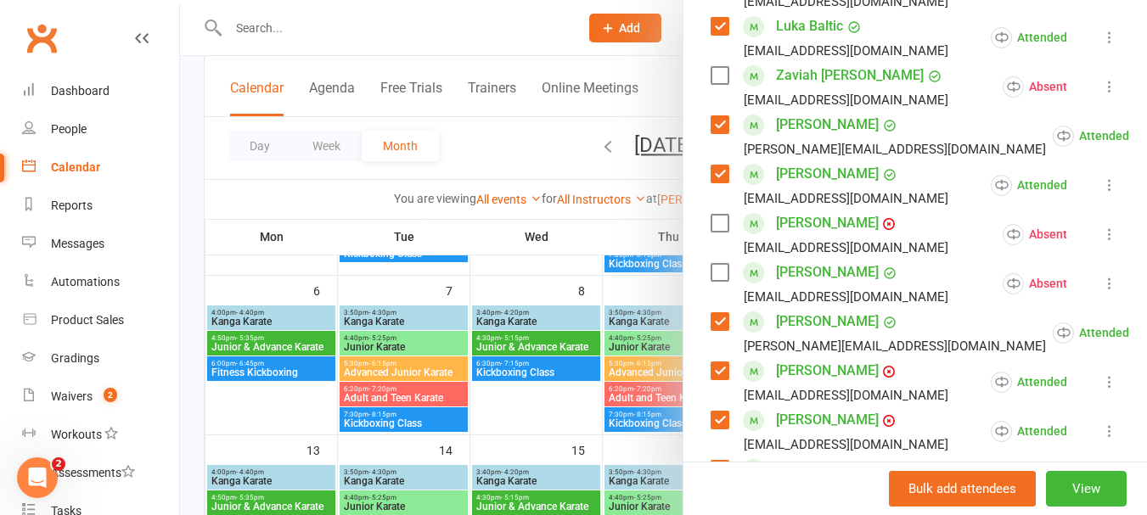
scroll to position [0, 0]
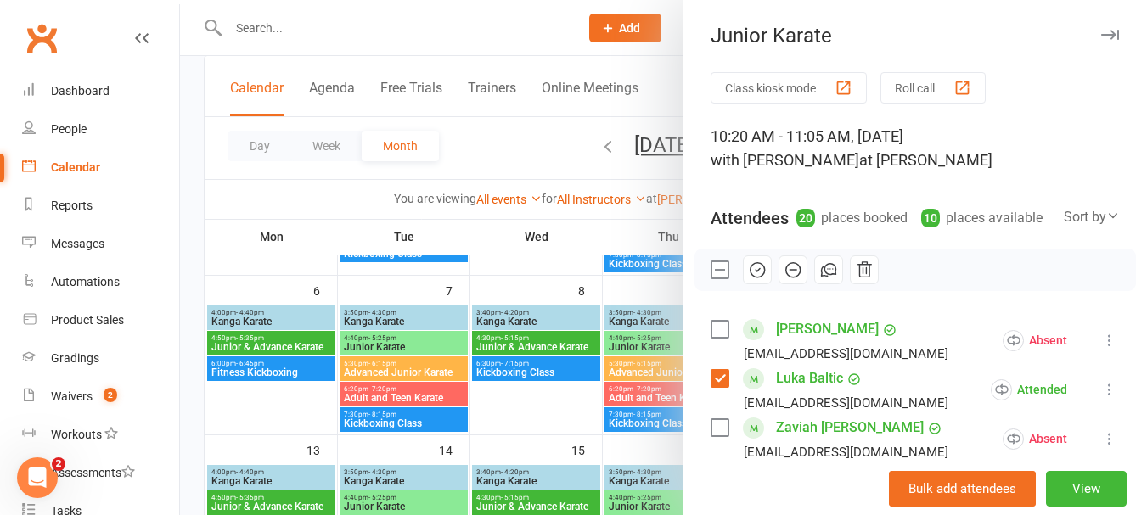
click at [761, 284] on button "button" at bounding box center [757, 270] width 29 height 29
click at [712, 278] on label at bounding box center [719, 269] width 17 height 17
